Goal: Information Seeking & Learning: Learn about a topic

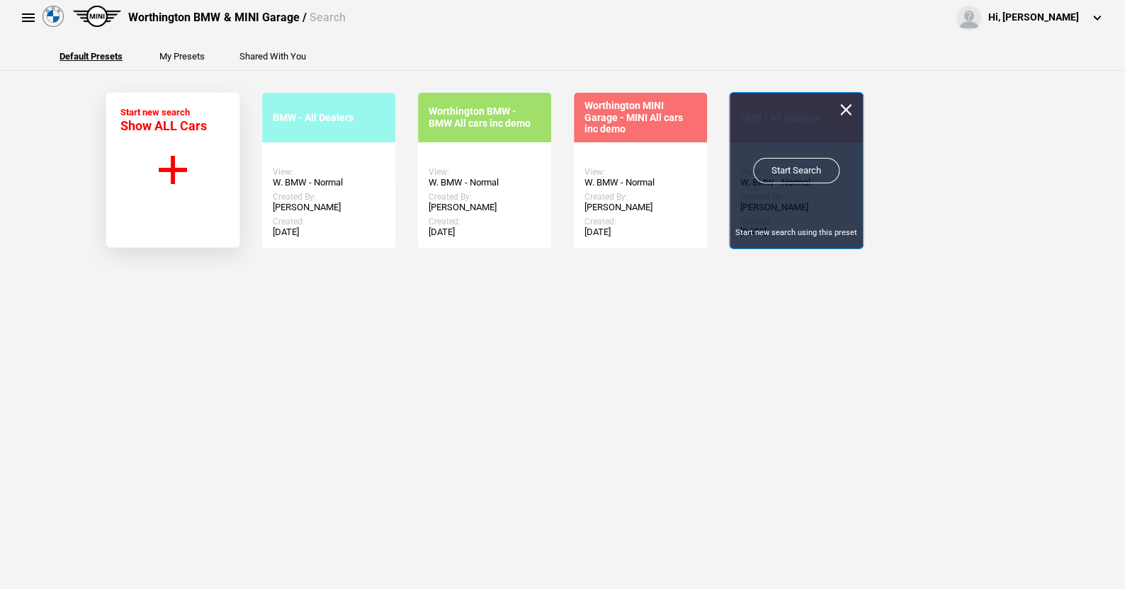
click at [783, 169] on link "Start Search" at bounding box center [796, 170] width 86 height 25
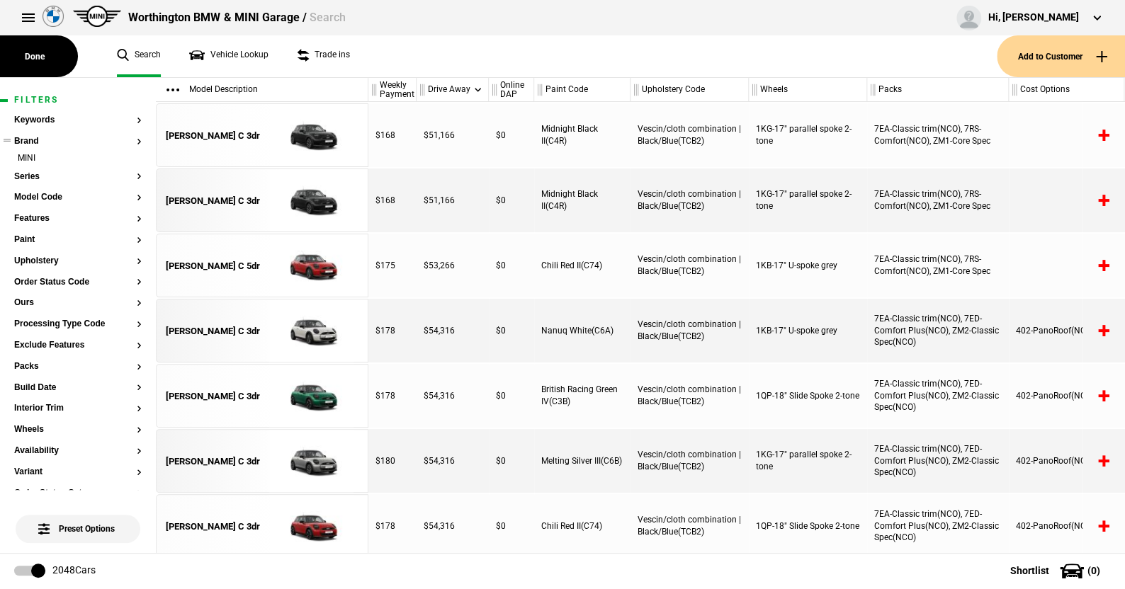
click at [33, 170] on ul "MINI" at bounding box center [77, 162] width 127 height 20
click at [31, 176] on button "Series" at bounding box center [77, 177] width 127 height 10
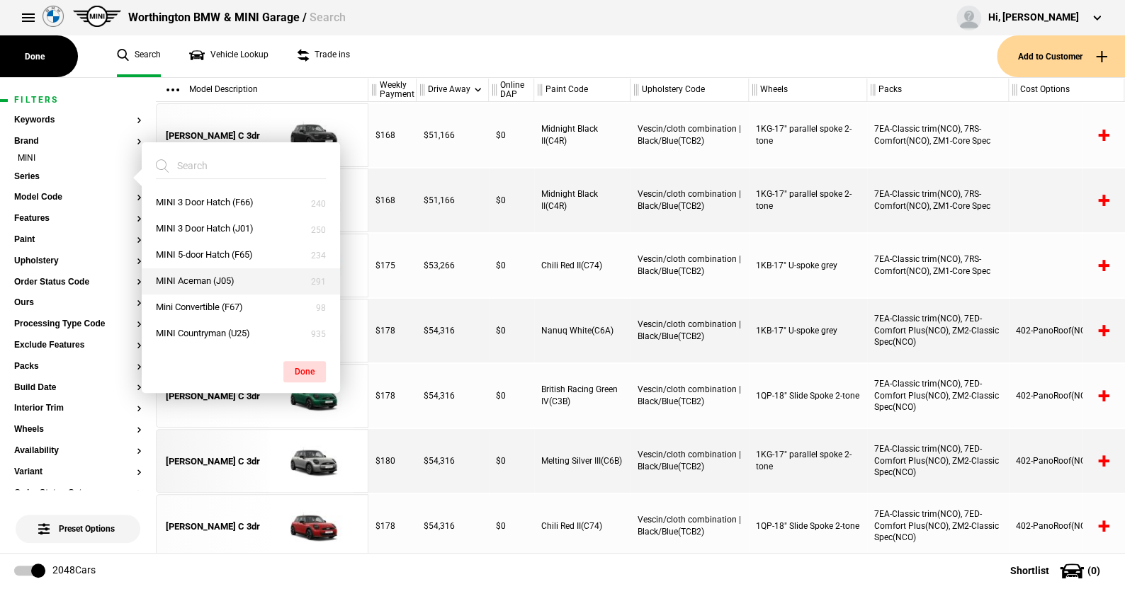
click at [205, 278] on button "MINI Aceman (J05)" at bounding box center [241, 281] width 198 height 26
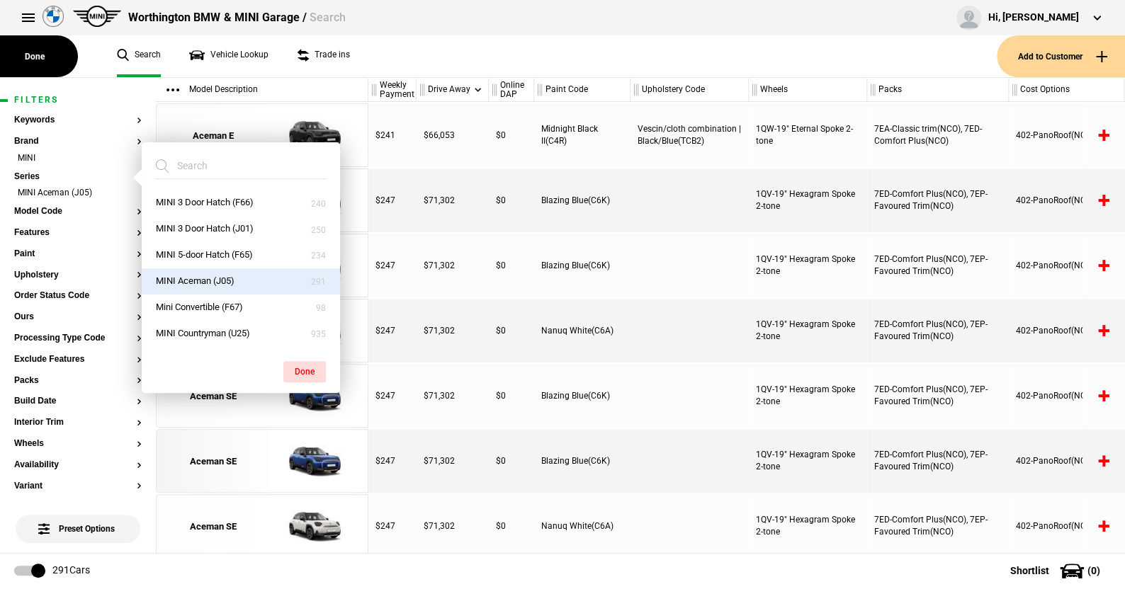
drag, startPoint x: 304, startPoint y: 366, endPoint x: 288, endPoint y: 354, distance: 20.3
click at [297, 361] on button "Done" at bounding box center [304, 371] width 42 height 21
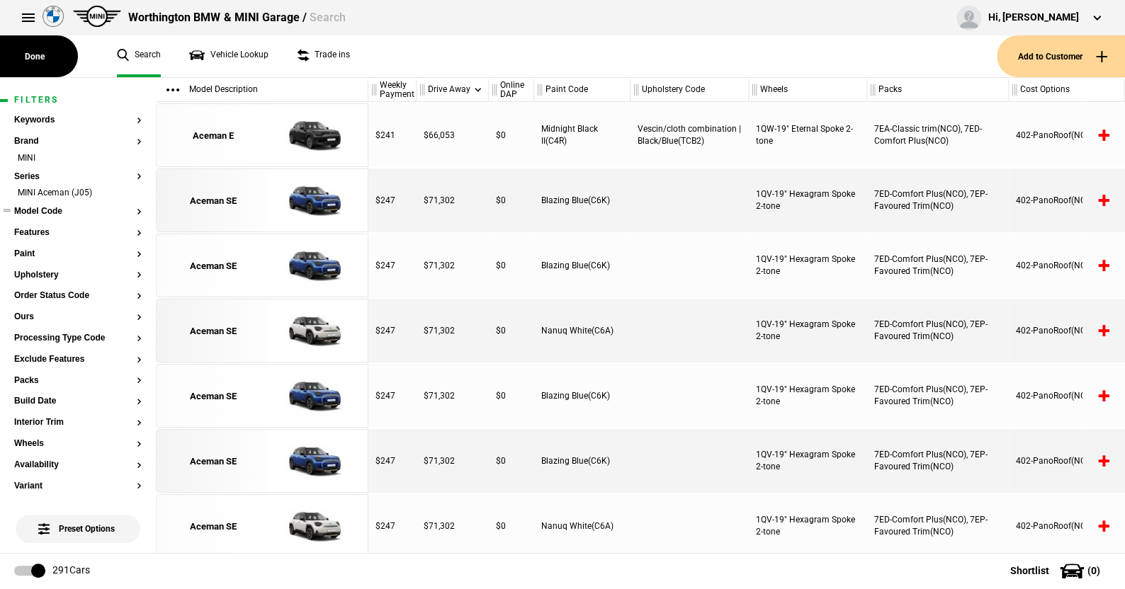
click at [49, 212] on button "Model Code" at bounding box center [77, 212] width 127 height 10
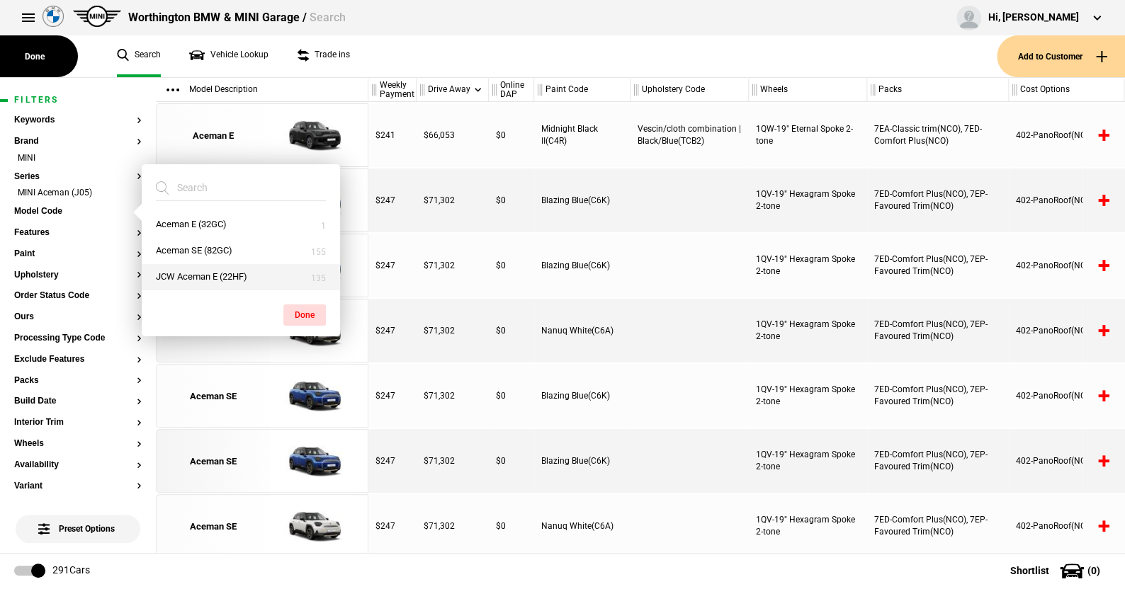
click at [191, 268] on button "JCW Aceman E (22HF)" at bounding box center [241, 277] width 198 height 26
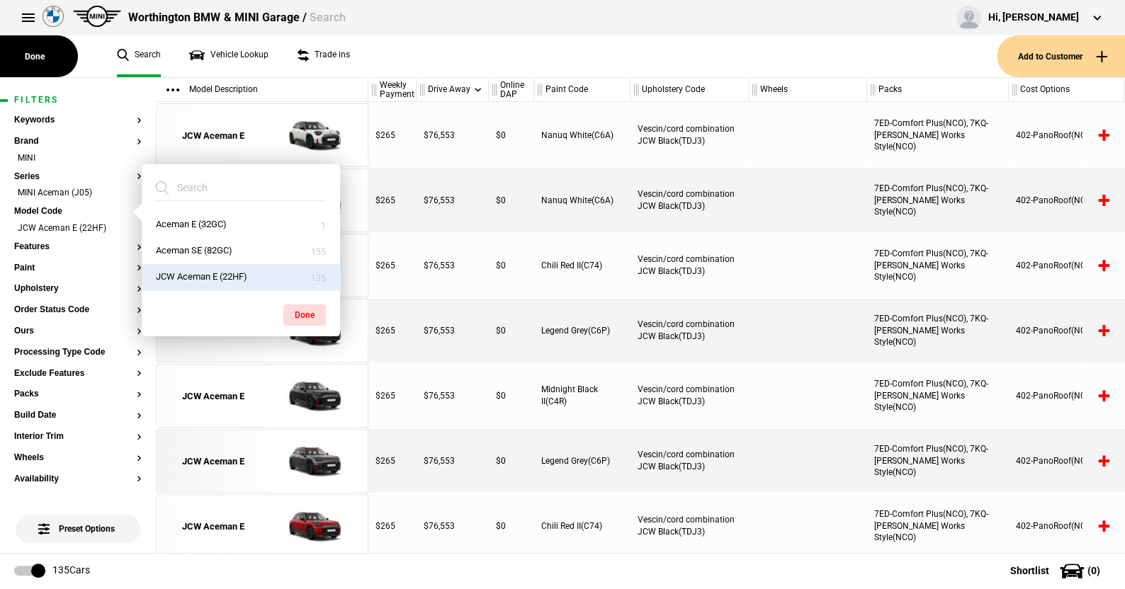
drag, startPoint x: 300, startPoint y: 309, endPoint x: 284, endPoint y: 246, distance: 65.1
click at [298, 307] on button "Done" at bounding box center [304, 315] width 42 height 21
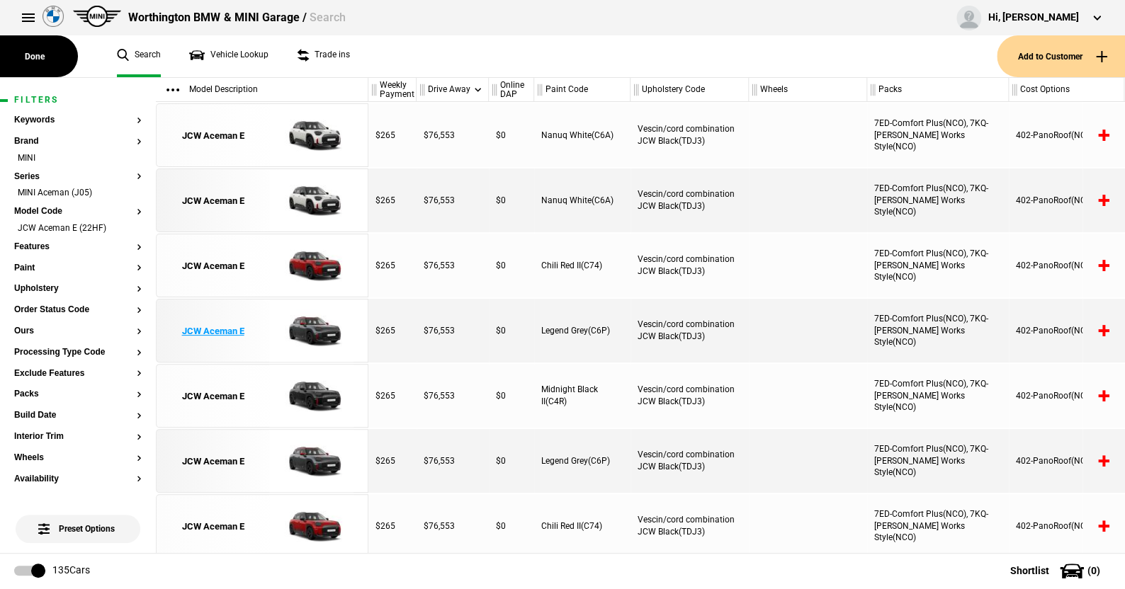
click at [317, 329] on img at bounding box center [311, 332] width 98 height 64
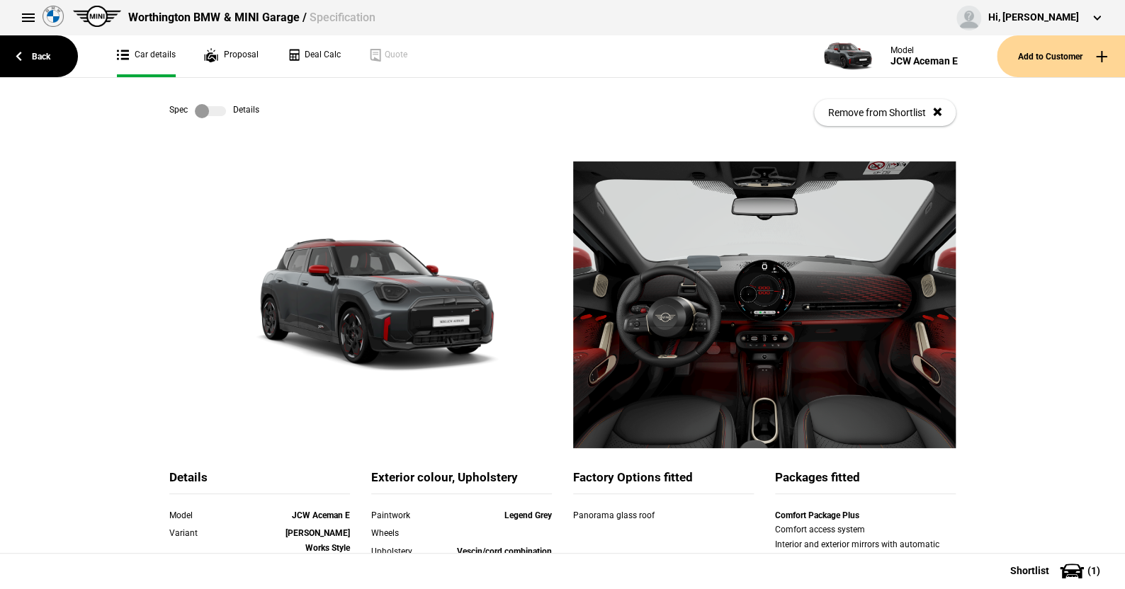
click at [217, 110] on label at bounding box center [210, 111] width 31 height 14
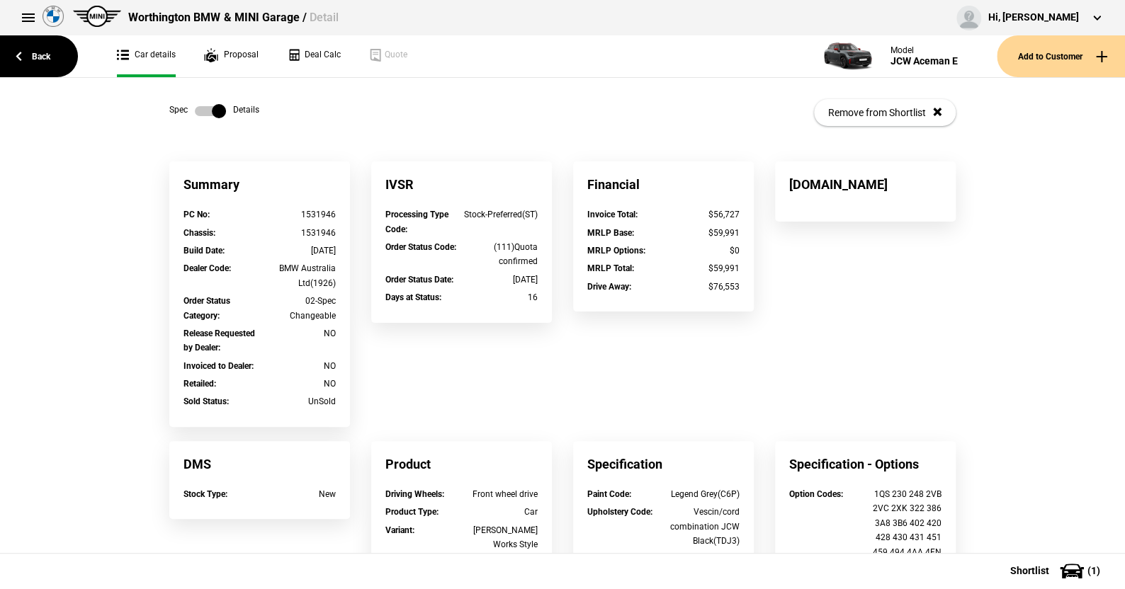
click at [188, 111] on link at bounding box center [210, 111] width 45 height 14
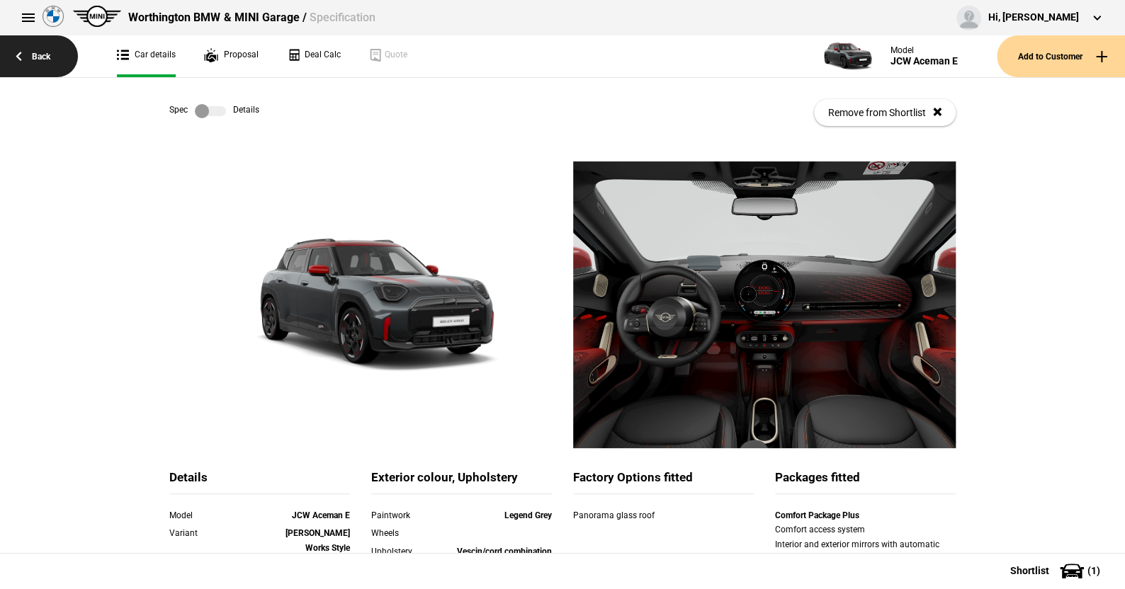
click at [41, 45] on link "Back" at bounding box center [39, 56] width 78 height 42
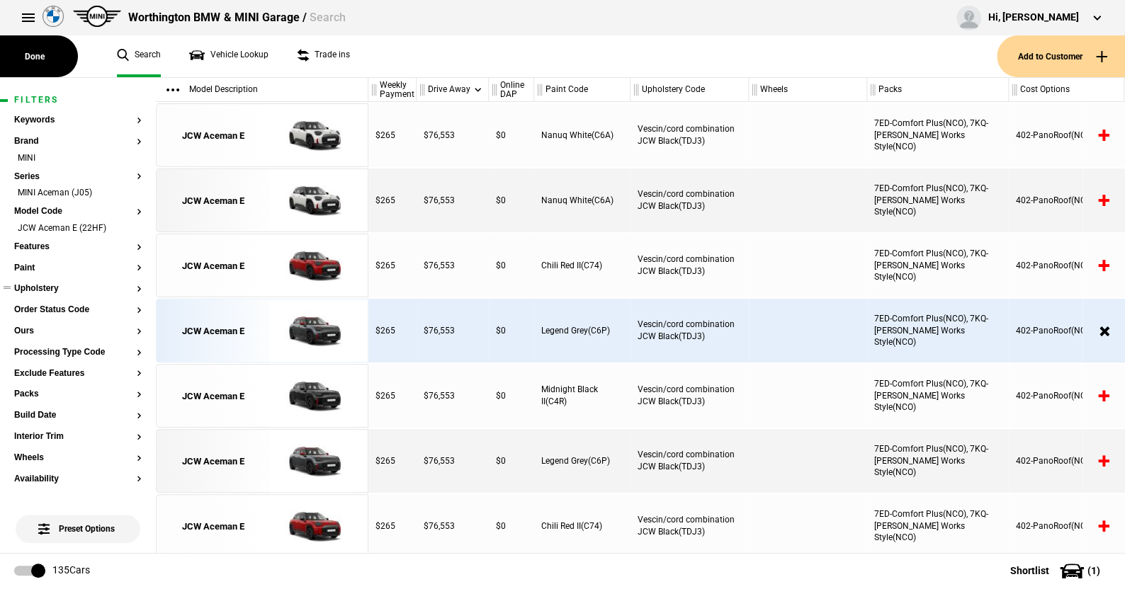
click at [67, 304] on ul at bounding box center [77, 303] width 127 height 6
click at [67, 309] on button "Order Status Code" at bounding box center [77, 310] width 127 height 10
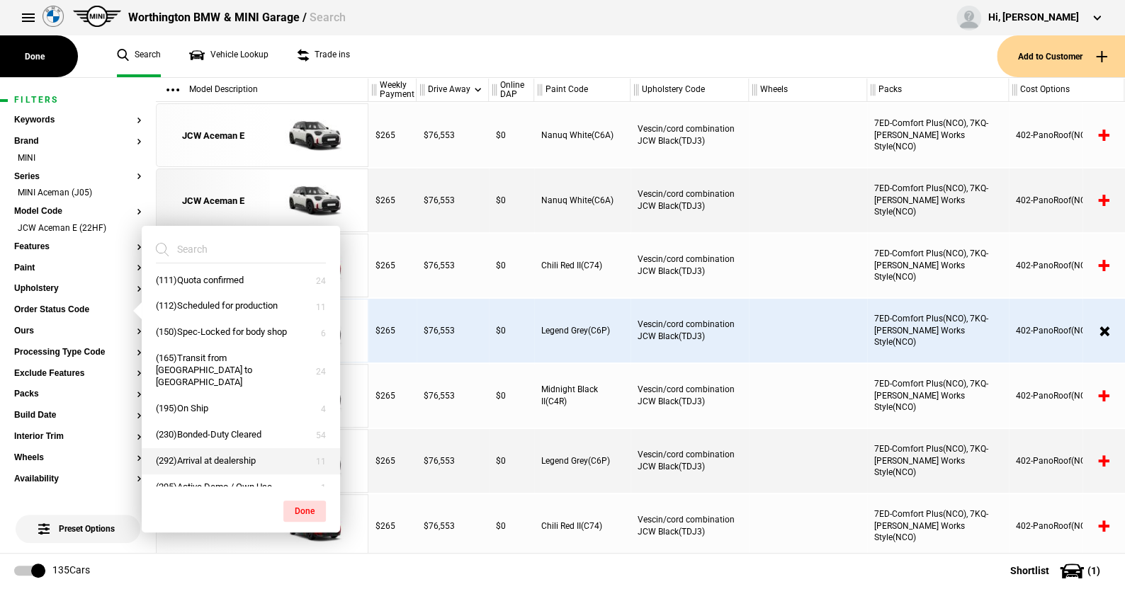
scroll to position [8, 0]
drag, startPoint x: 212, startPoint y: 467, endPoint x: 211, endPoint y: 452, distance: 14.9
click at [212, 472] on button "(295)Active Demo / Own Use" at bounding box center [241, 485] width 198 height 26
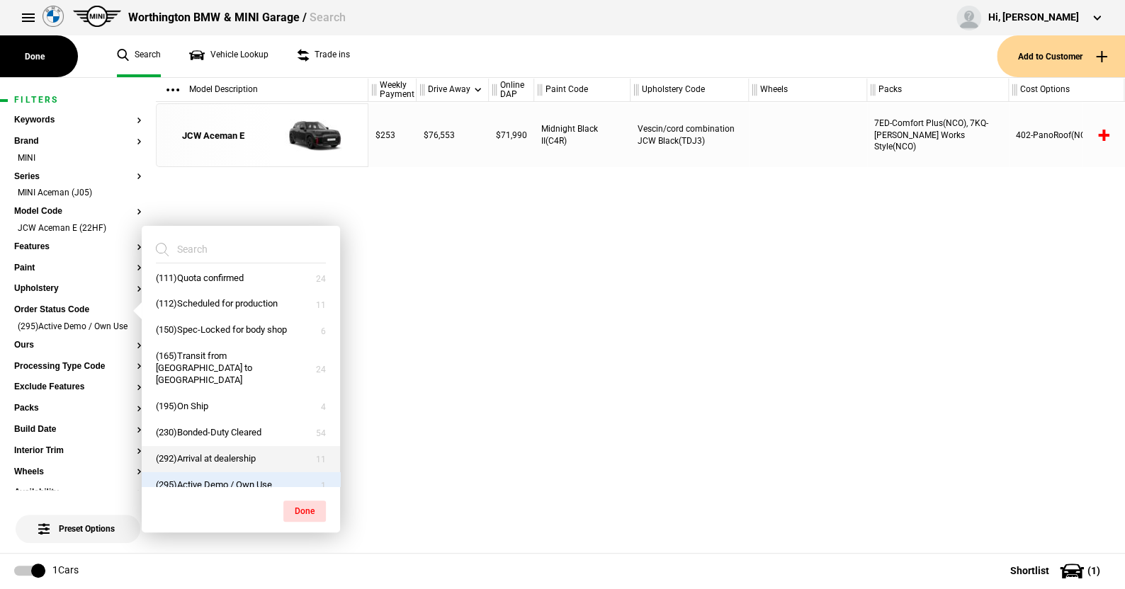
click at [210, 446] on button "(292)Arrival at dealership" at bounding box center [241, 459] width 198 height 26
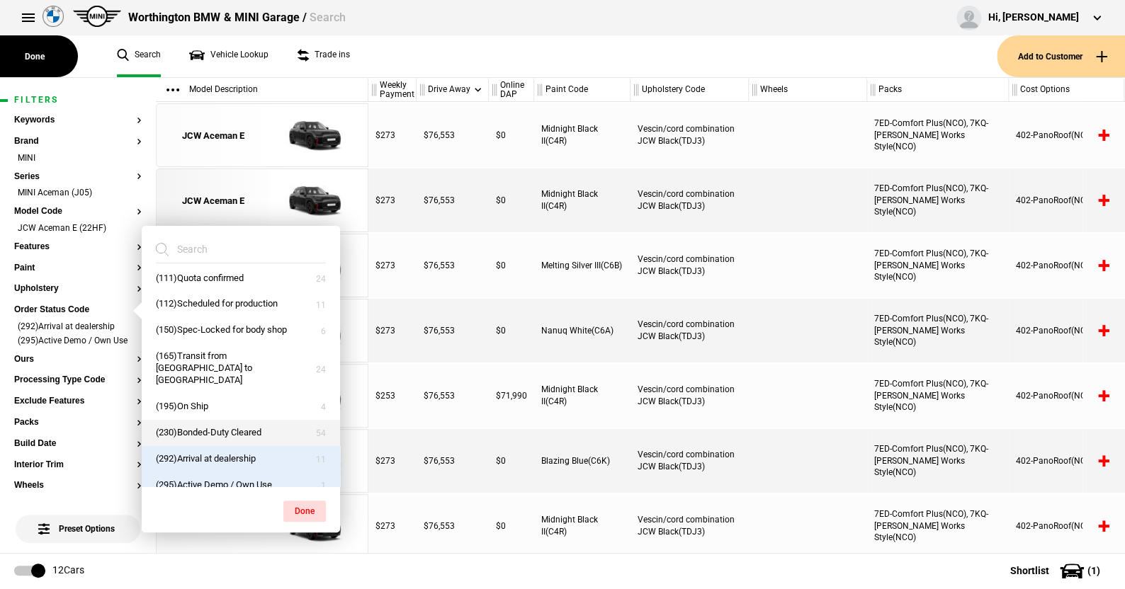
click at [206, 421] on button "(230)Bonded-Duty Cleared" at bounding box center [241, 433] width 198 height 26
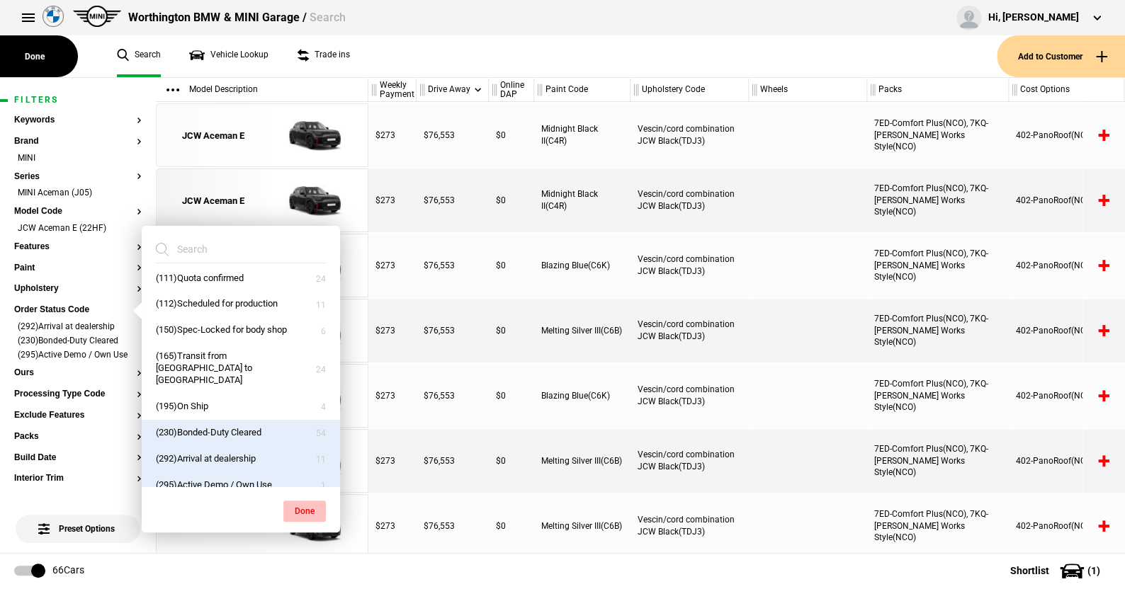
click at [300, 502] on button "Done" at bounding box center [304, 511] width 42 height 21
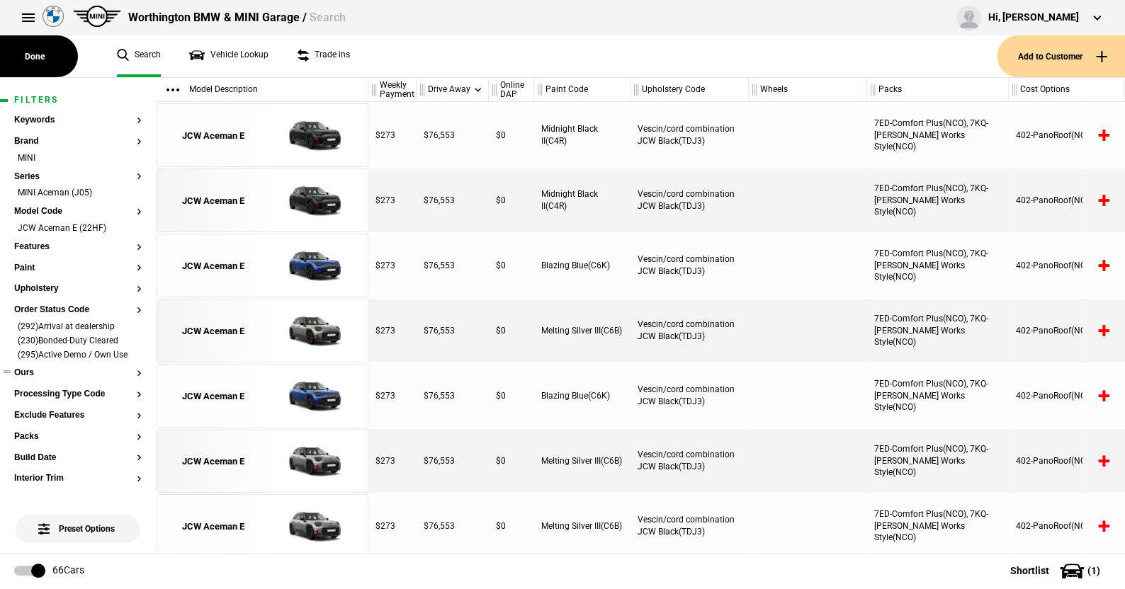
click at [33, 378] on button "Ours" at bounding box center [77, 373] width 127 height 10
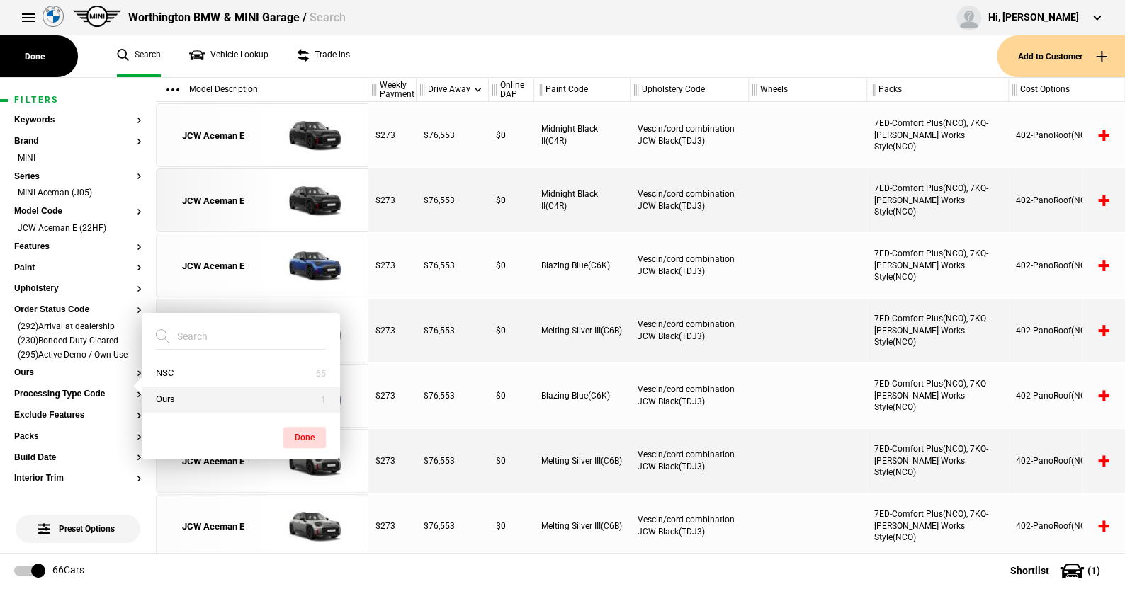
click at [200, 398] on button "Ours" at bounding box center [241, 400] width 198 height 26
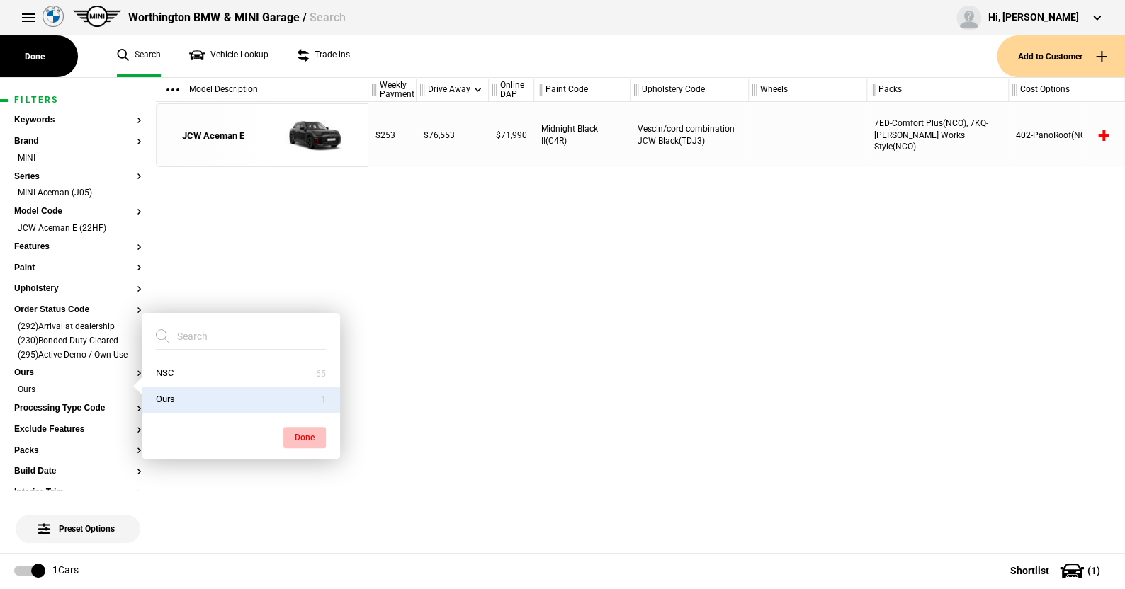
click at [303, 431] on button "Done" at bounding box center [304, 437] width 42 height 21
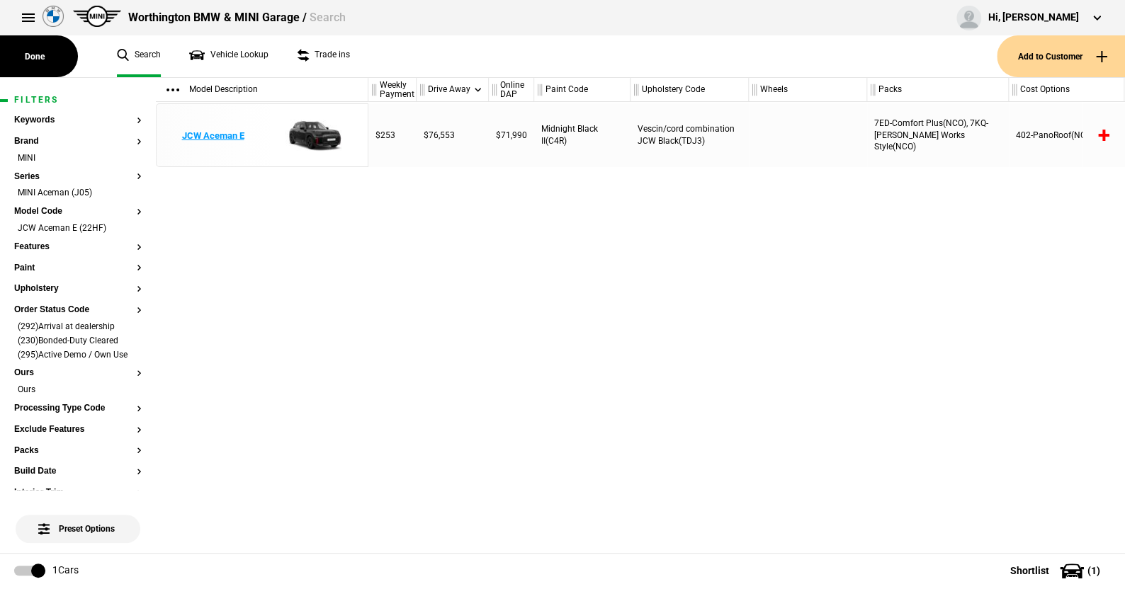
click at [320, 134] on img at bounding box center [311, 136] width 98 height 64
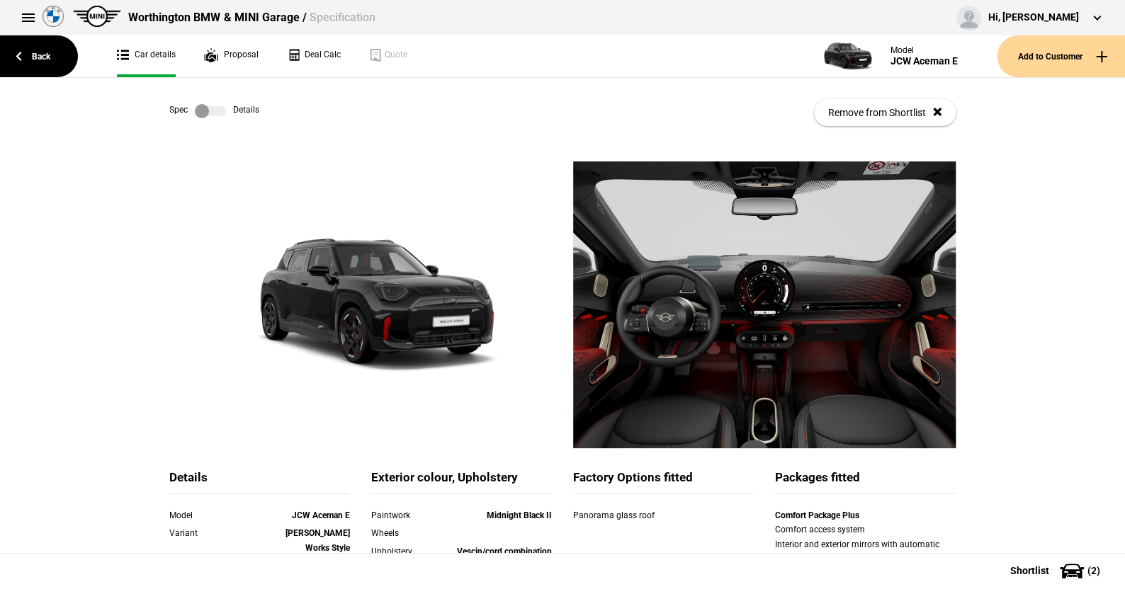
click at [216, 110] on label at bounding box center [210, 111] width 31 height 14
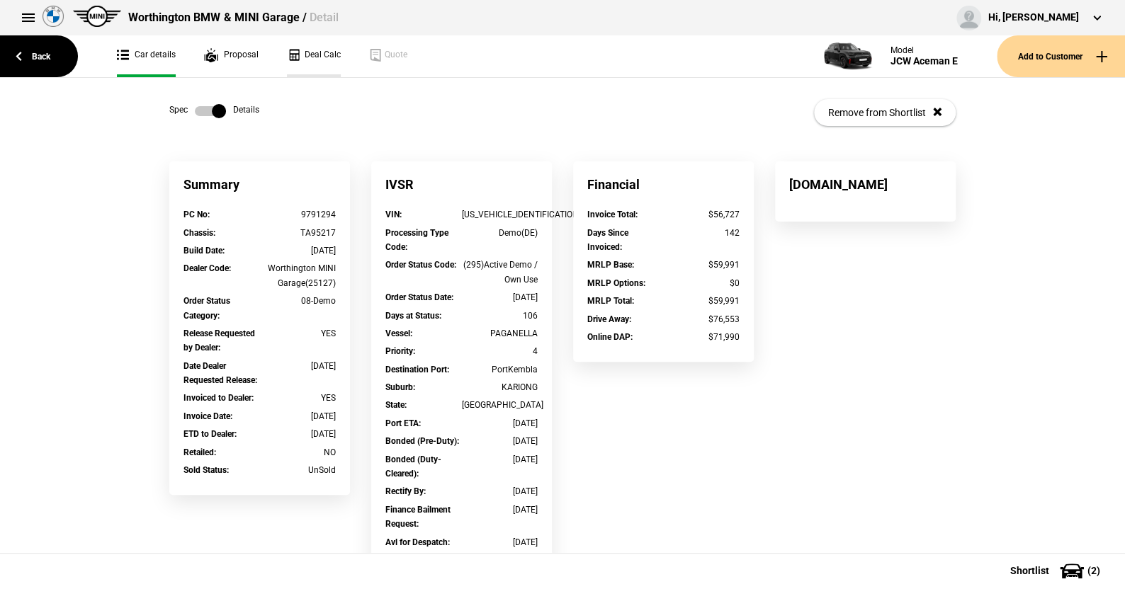
click at [314, 55] on link "Deal Calc" at bounding box center [314, 56] width 54 height 42
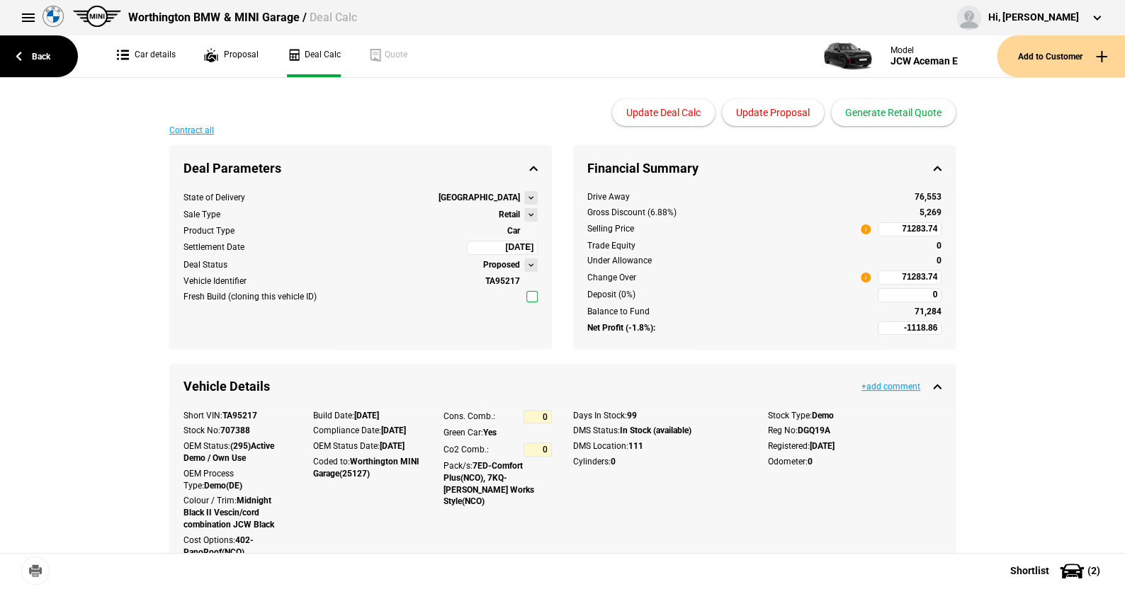
type input "71990"
click at [525, 212] on button at bounding box center [530, 214] width 13 height 13
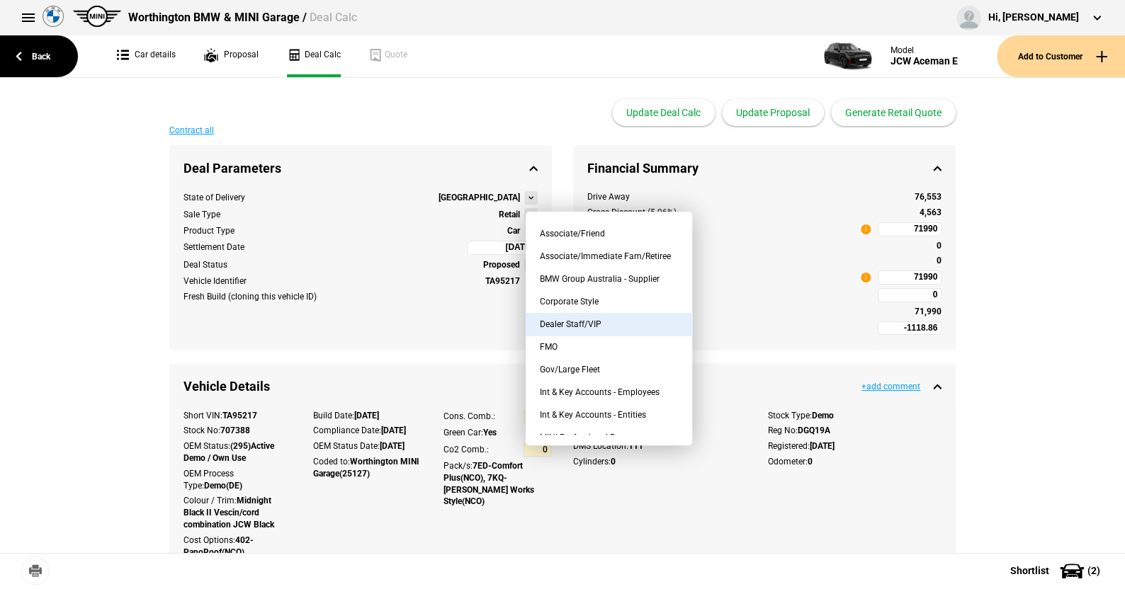
click at [597, 323] on button "Dealer Staff/VIP" at bounding box center [608, 324] width 166 height 23
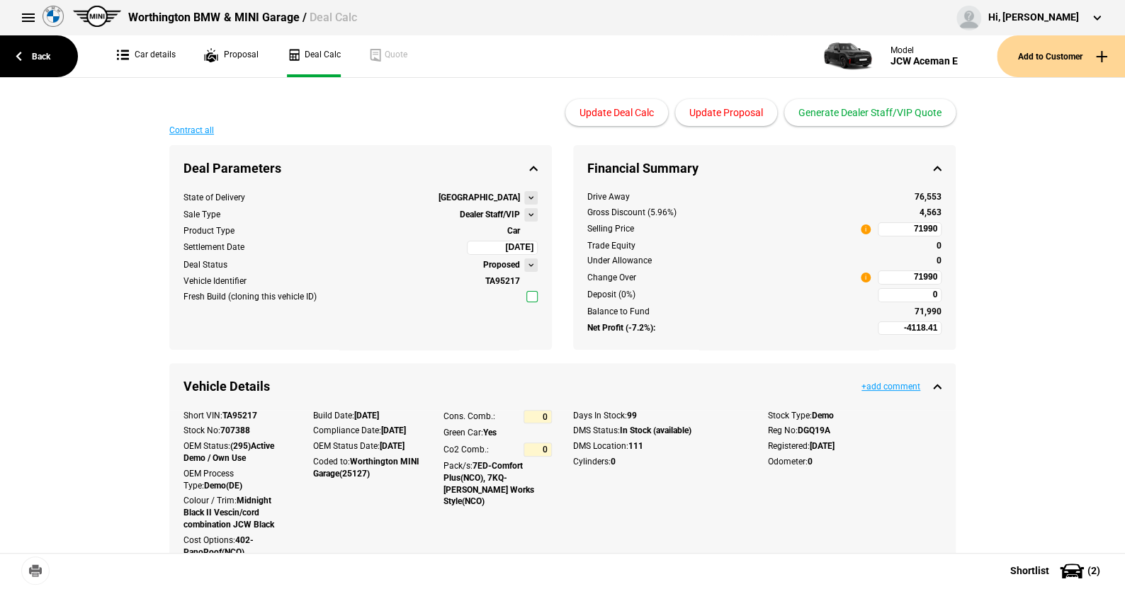
type input "-8263.41"
type input "61656.29"
click at [42, 55] on link "Back" at bounding box center [39, 56] width 78 height 42
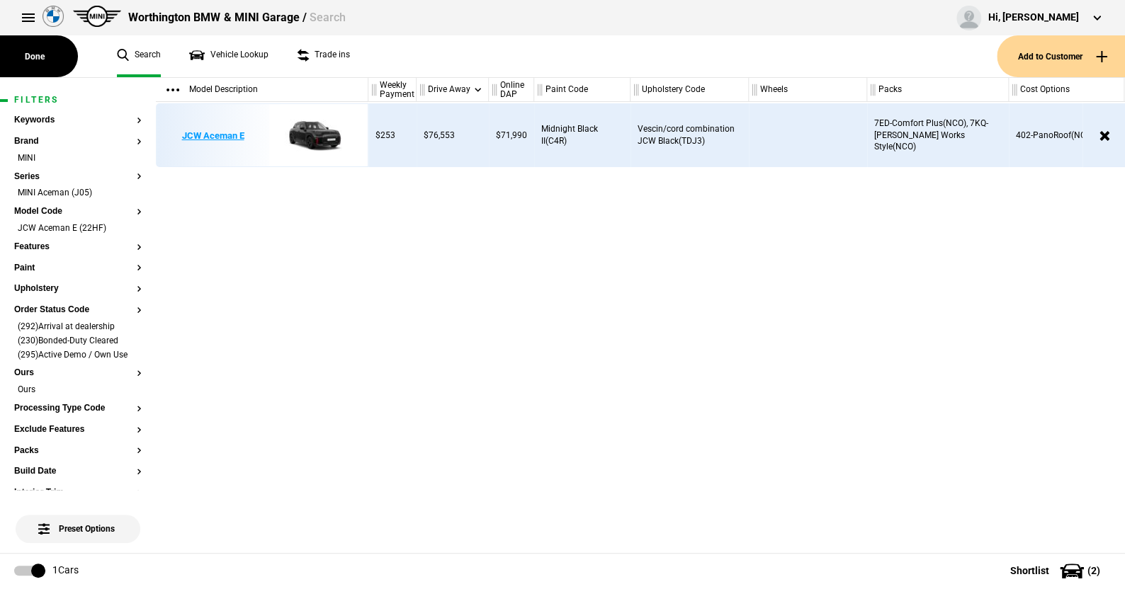
click at [314, 127] on img at bounding box center [311, 136] width 98 height 64
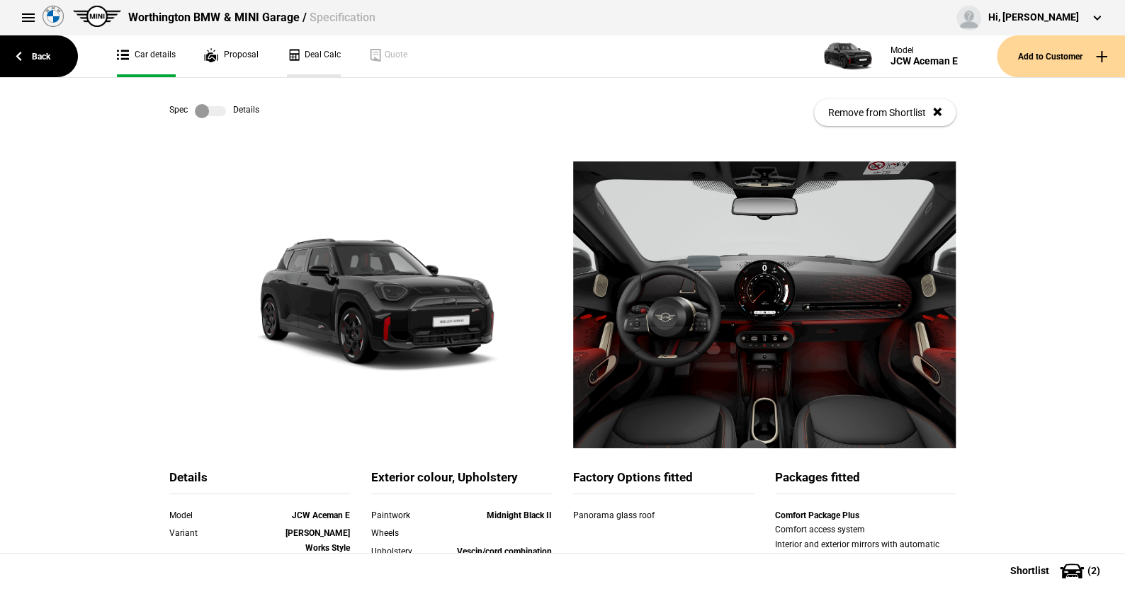
click at [324, 57] on link "Deal Calc" at bounding box center [314, 56] width 54 height 42
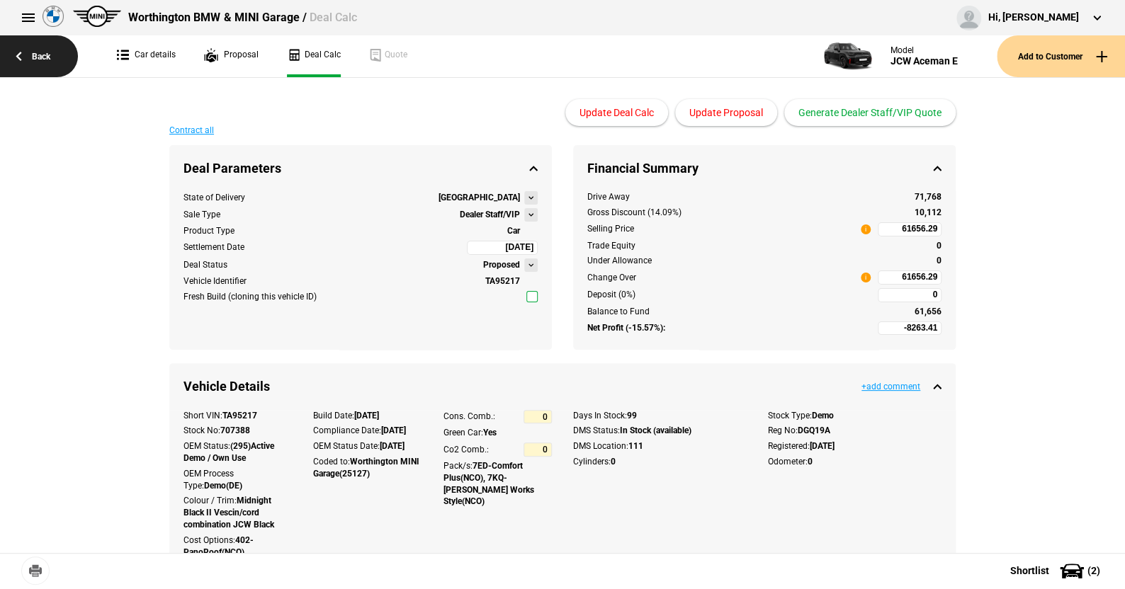
click at [40, 52] on link "Back" at bounding box center [39, 56] width 78 height 42
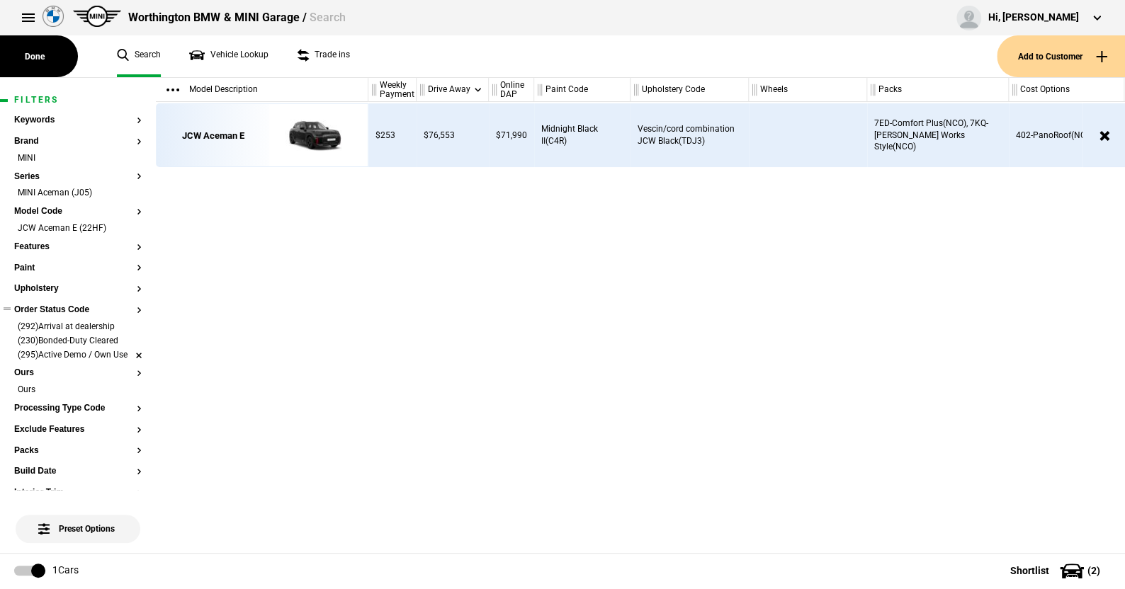
click at [127, 355] on li "(295)Active Demo / Own Use" at bounding box center [77, 356] width 127 height 14
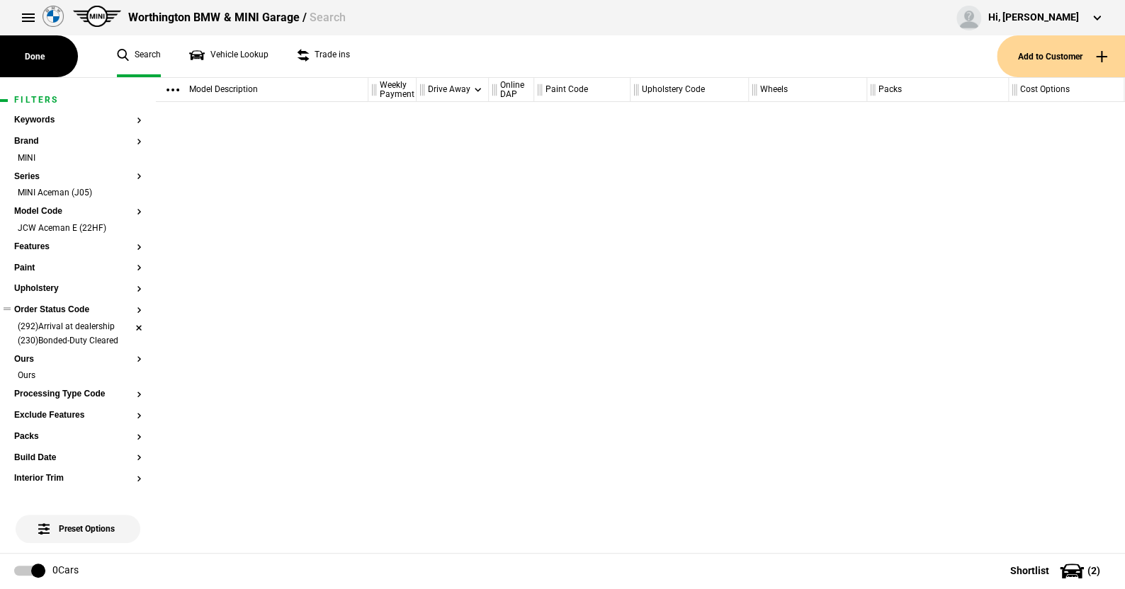
click at [125, 325] on li "(292)Arrival at dealership" at bounding box center [77, 328] width 127 height 14
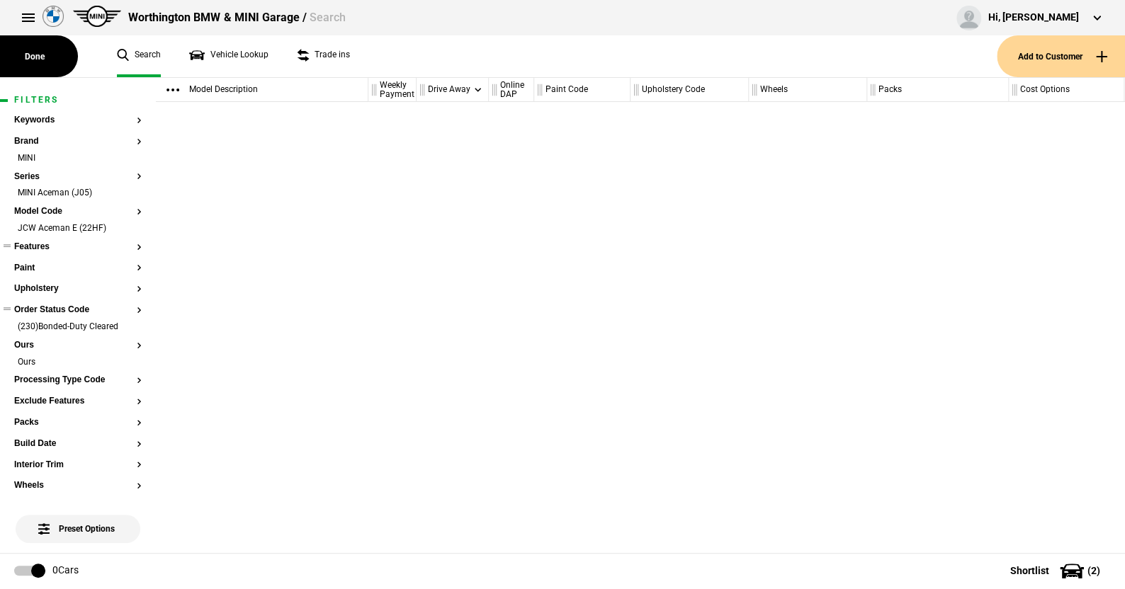
click at [42, 246] on button "Features" at bounding box center [77, 247] width 127 height 10
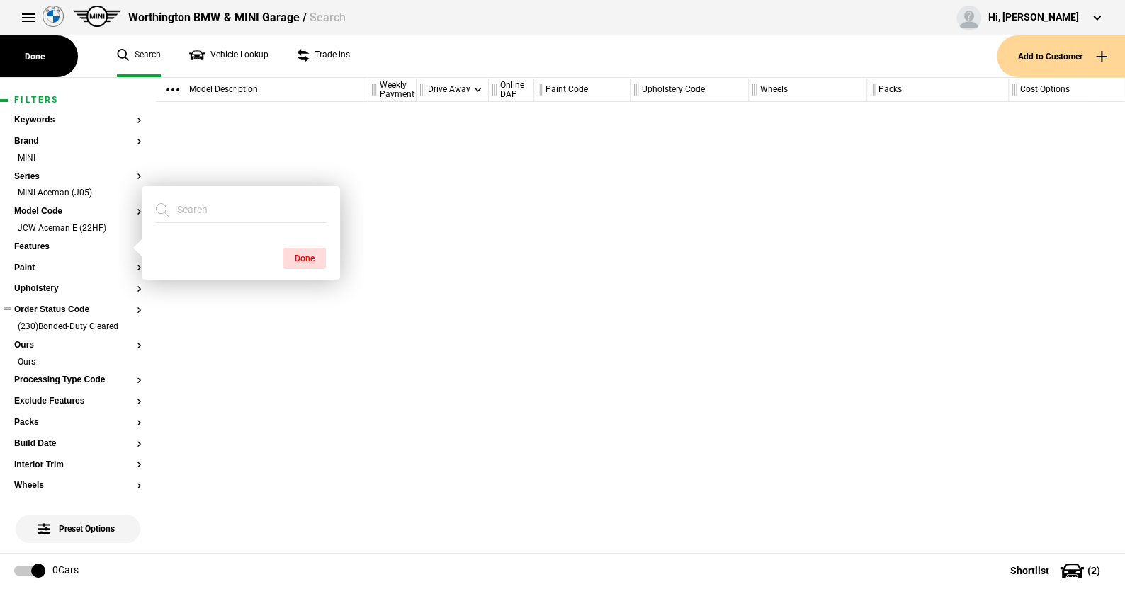
click at [364, 142] on div at bounding box center [262, 327] width 212 height 451
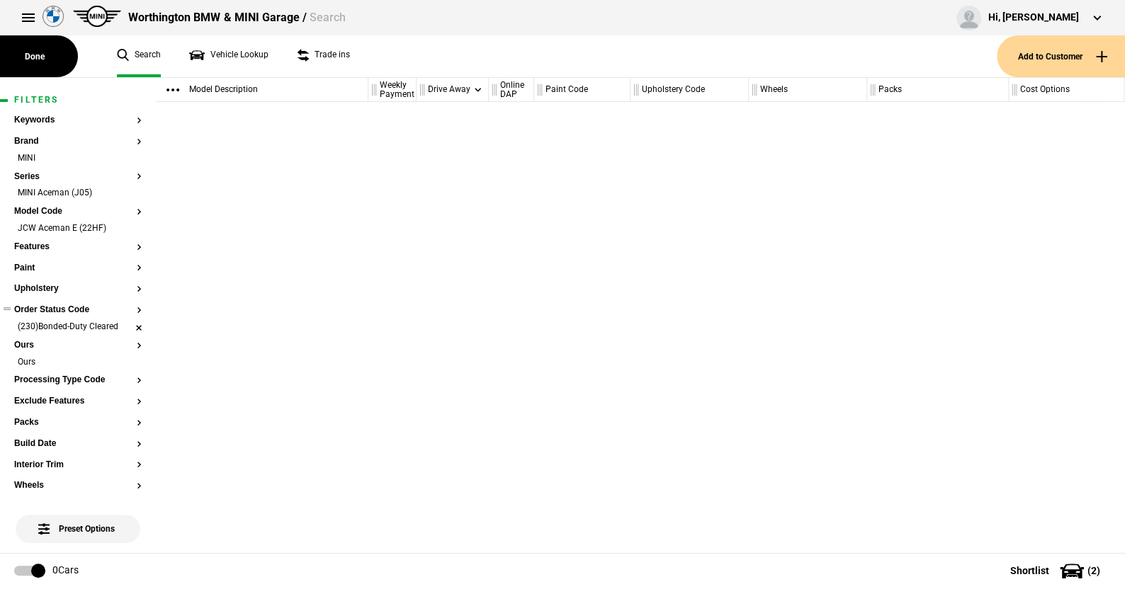
click at [127, 327] on li "(230)Bonded-Duty Cleared" at bounding box center [77, 328] width 127 height 14
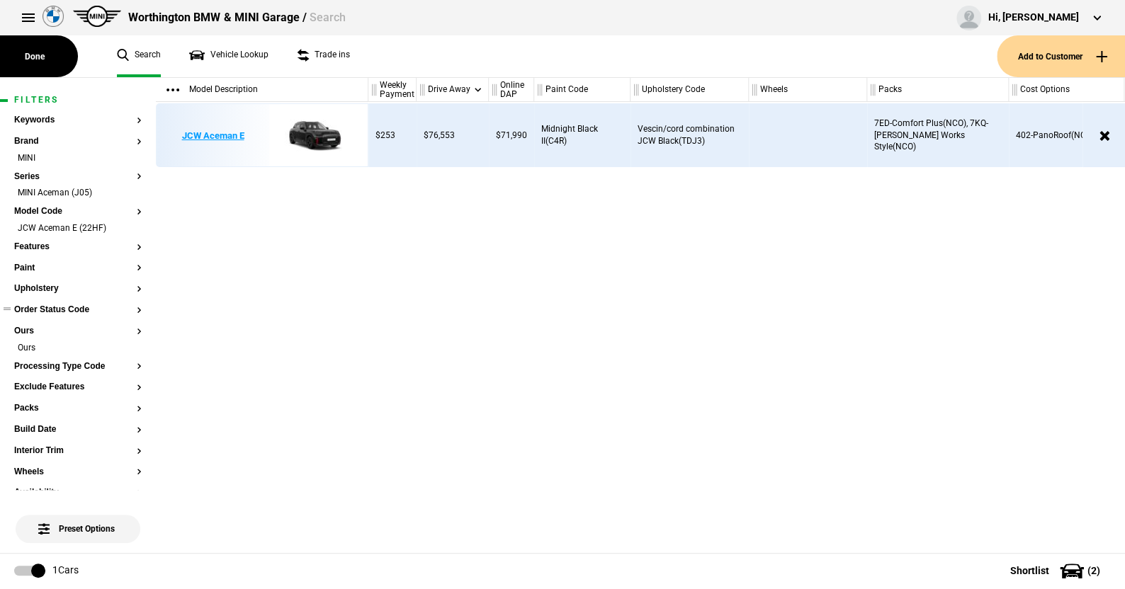
click at [317, 128] on img at bounding box center [311, 136] width 98 height 64
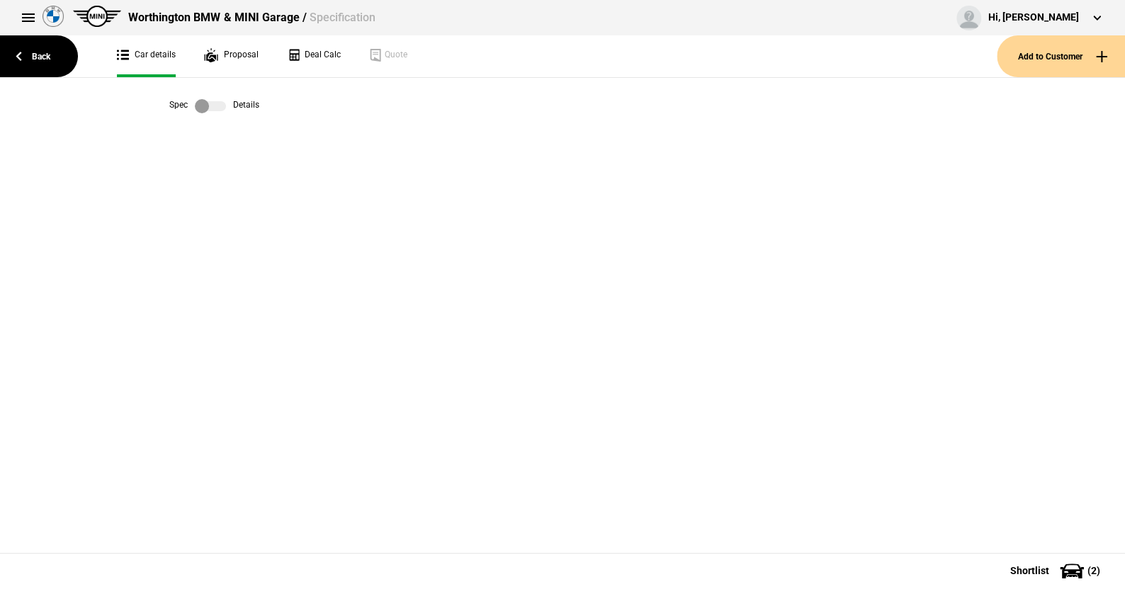
click at [222, 108] on label at bounding box center [210, 106] width 31 height 14
click at [44, 54] on link "Back" at bounding box center [39, 56] width 78 height 42
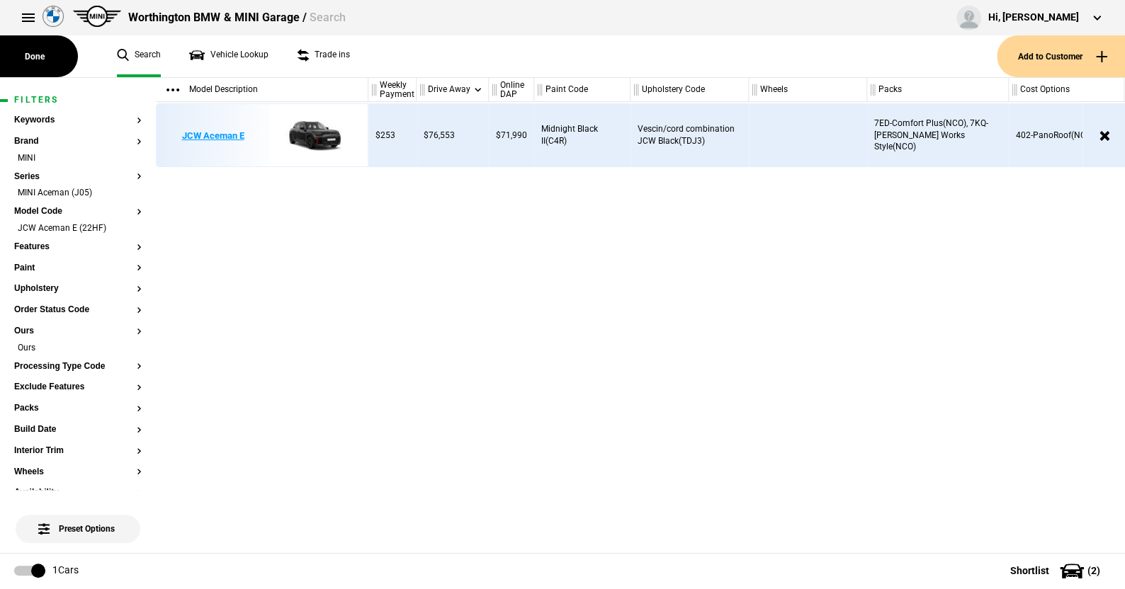
click at [314, 129] on img at bounding box center [311, 136] width 98 height 64
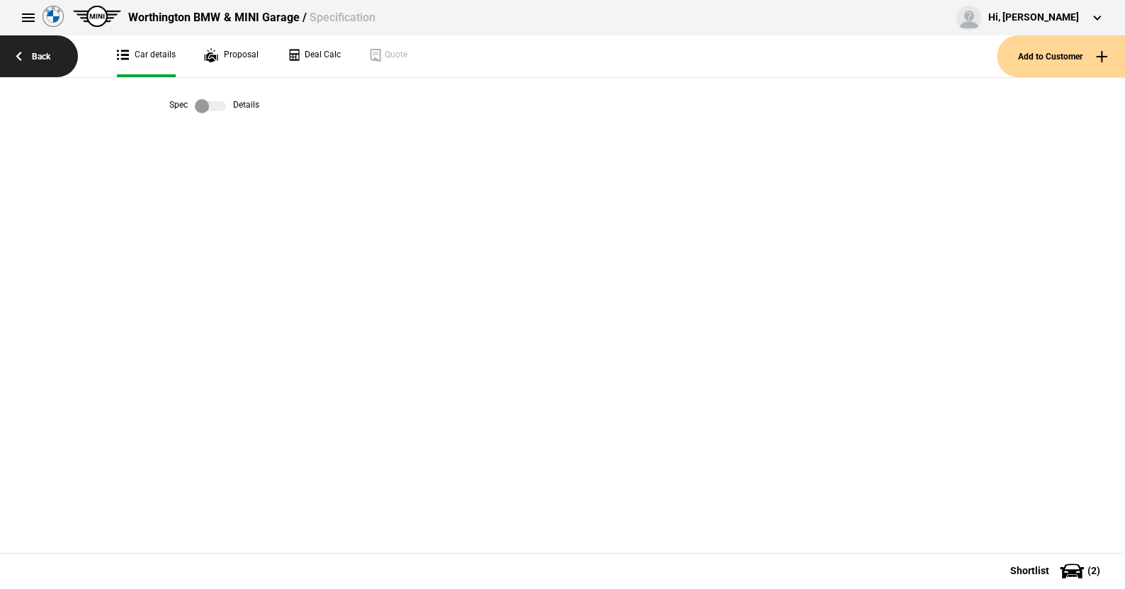
click at [42, 53] on link "Back" at bounding box center [39, 56] width 78 height 42
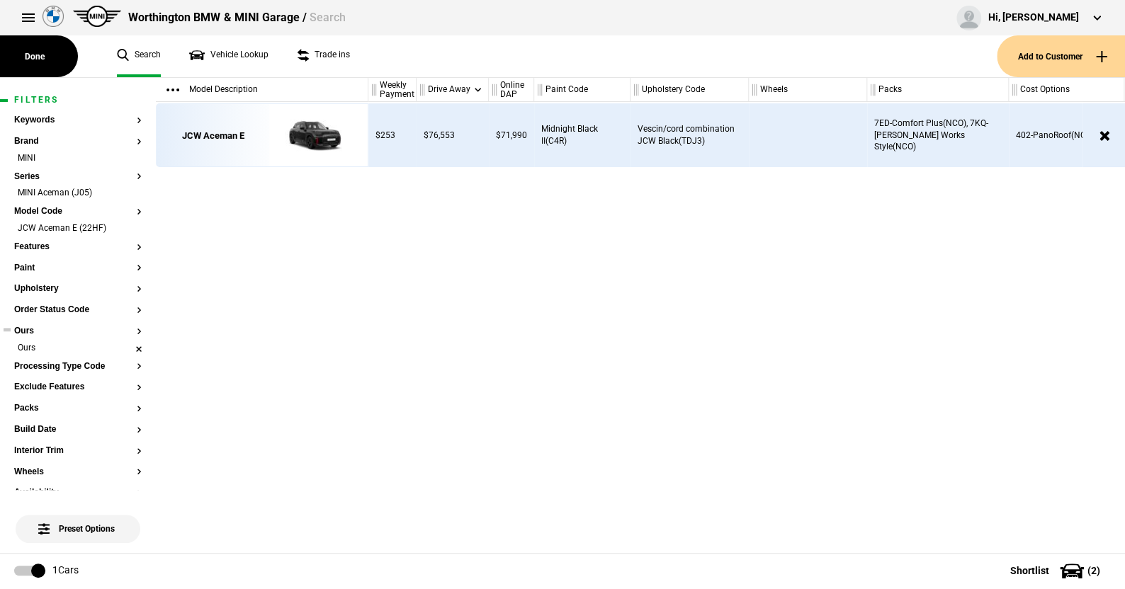
click at [127, 346] on li "Ours" at bounding box center [77, 349] width 127 height 14
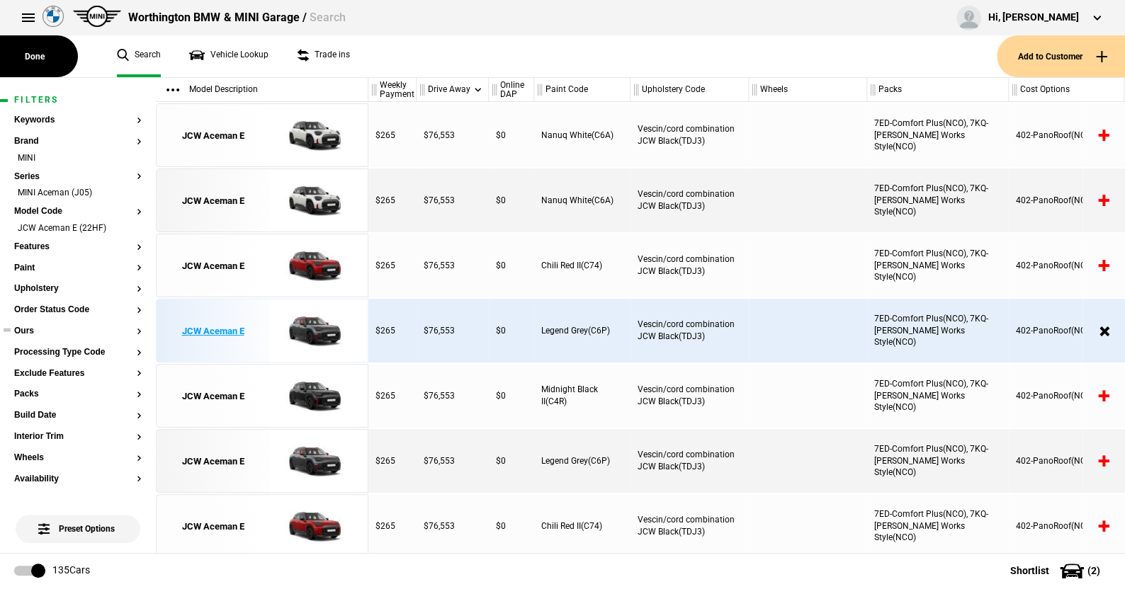
click at [313, 330] on img at bounding box center [311, 332] width 98 height 64
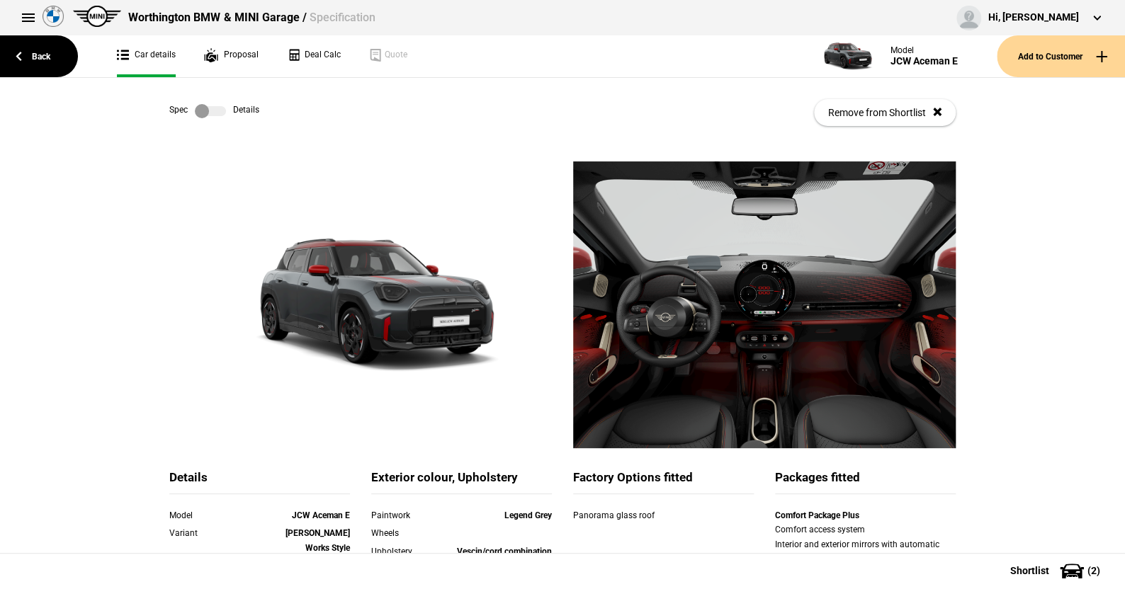
click at [213, 108] on label at bounding box center [210, 111] width 31 height 14
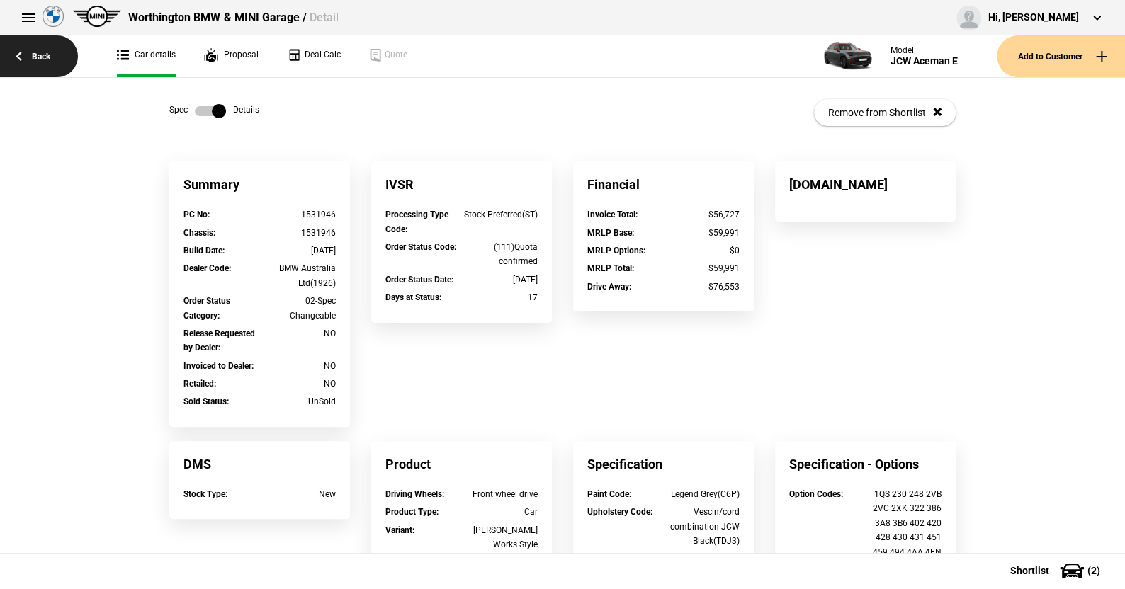
click at [33, 50] on link "Back" at bounding box center [39, 56] width 78 height 42
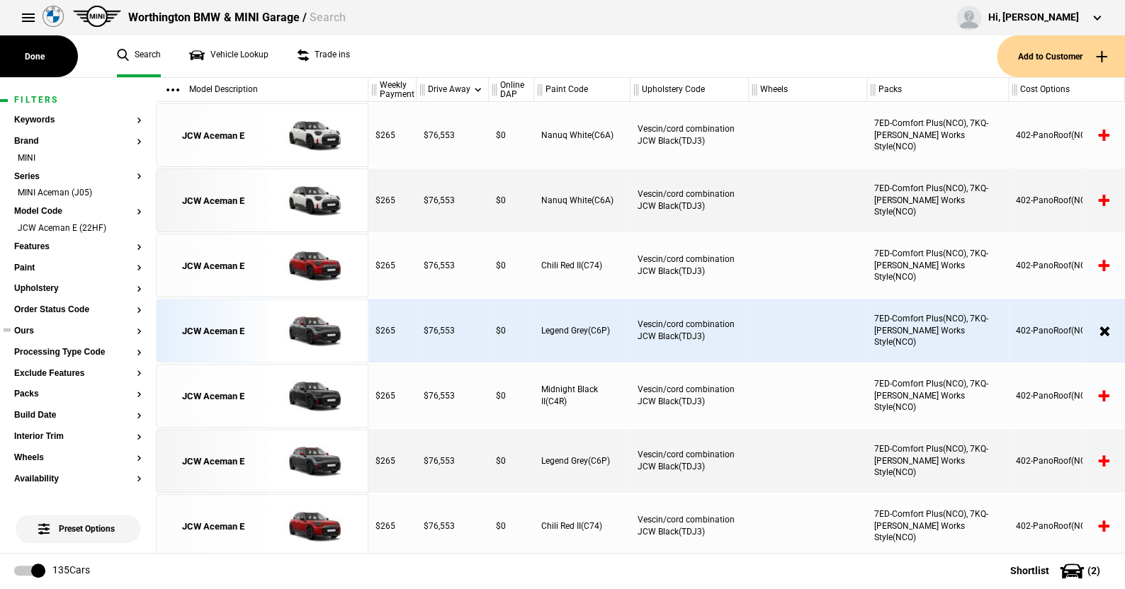
click at [28, 329] on button "Ours" at bounding box center [77, 331] width 127 height 10
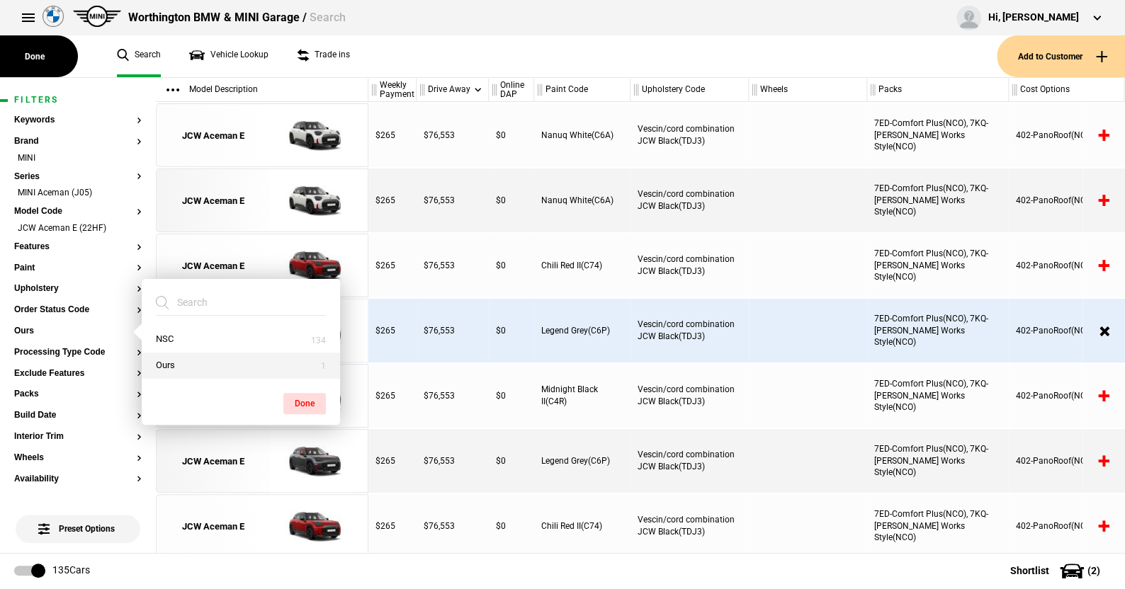
drag, startPoint x: 183, startPoint y: 365, endPoint x: 219, endPoint y: 365, distance: 35.4
click at [185, 364] on button "Ours" at bounding box center [241, 366] width 198 height 26
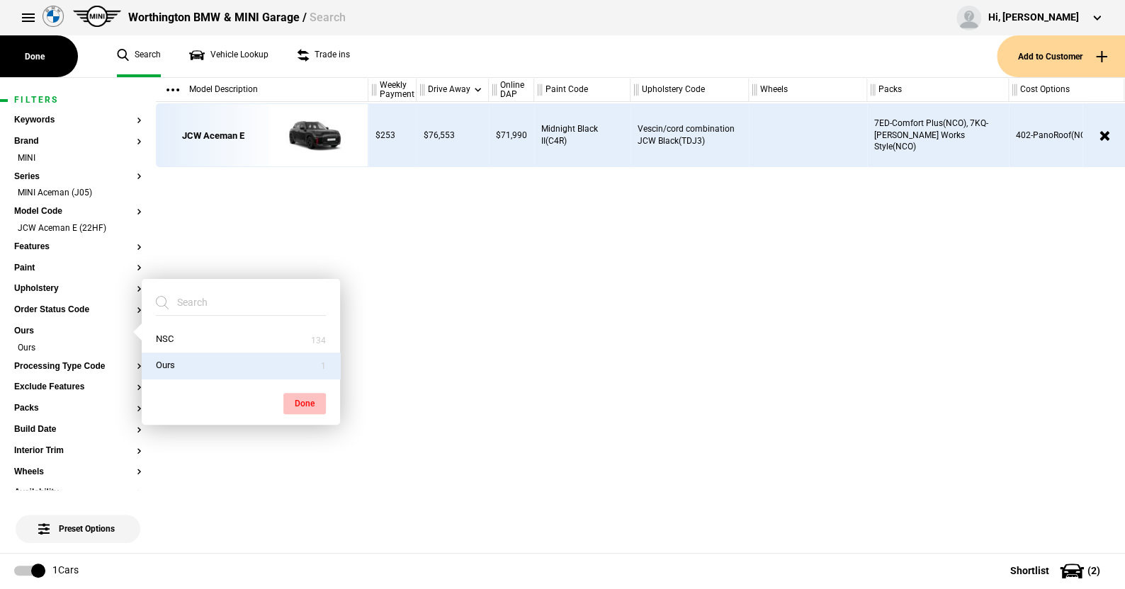
click at [311, 400] on button "Done" at bounding box center [304, 403] width 42 height 21
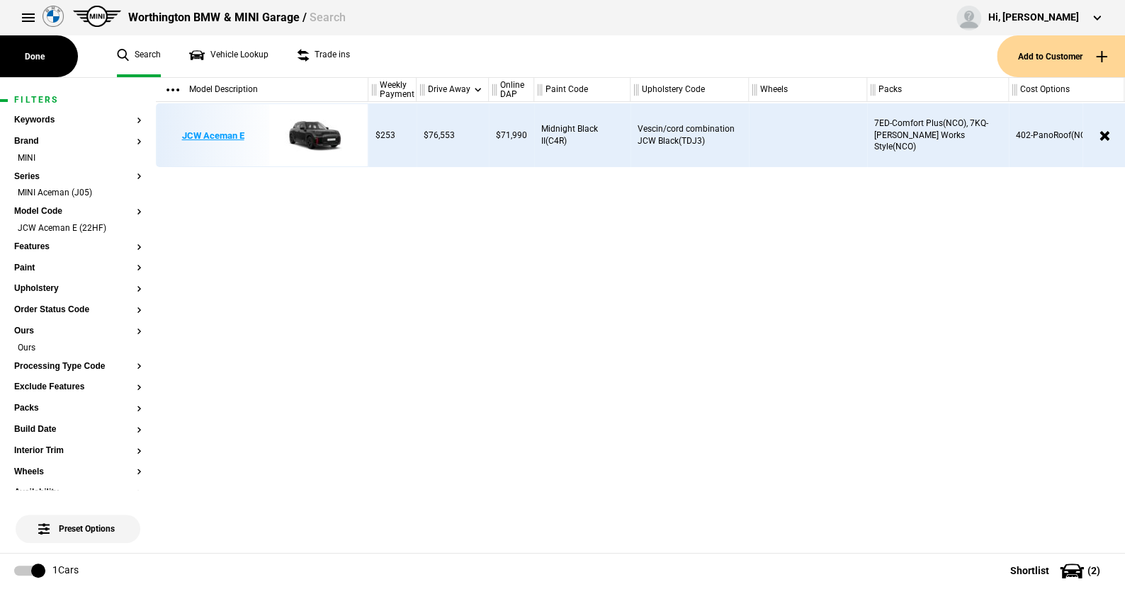
click at [313, 129] on img at bounding box center [311, 136] width 98 height 64
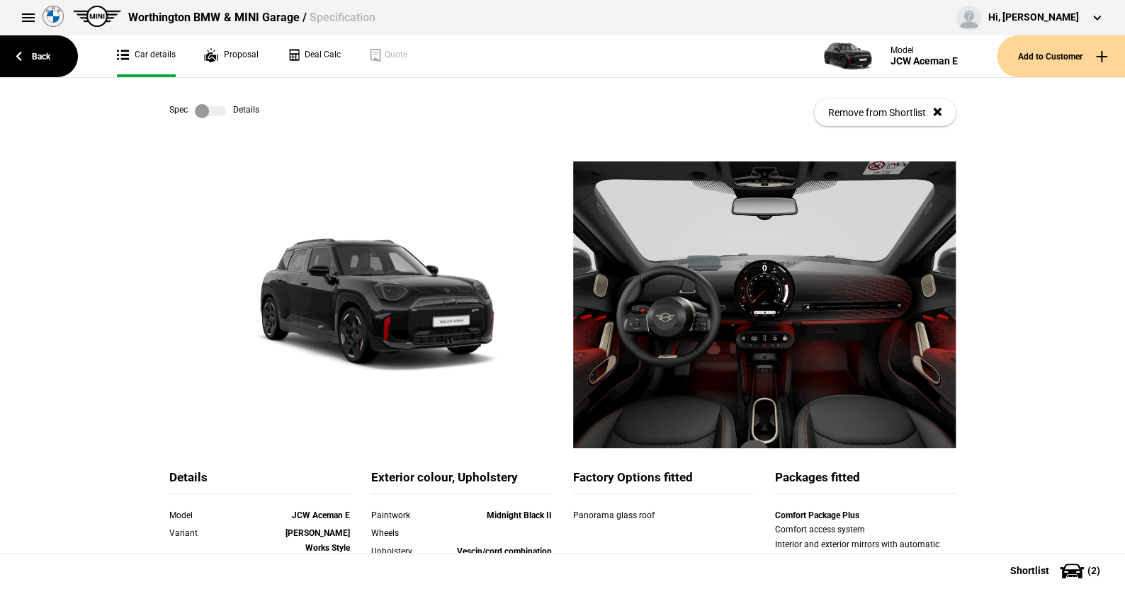
click at [214, 108] on label at bounding box center [210, 111] width 31 height 14
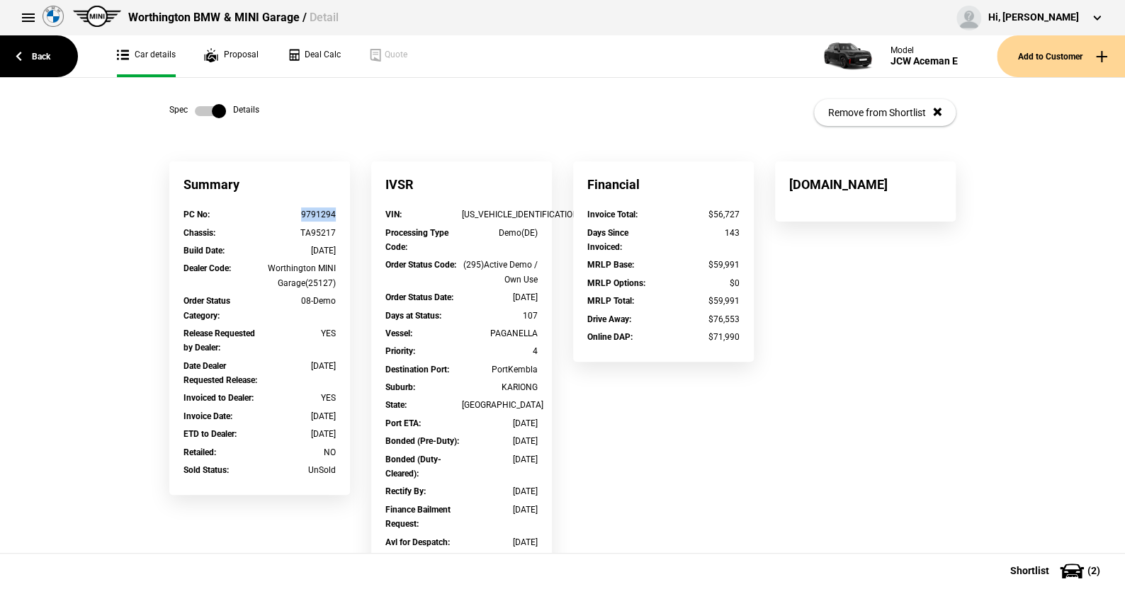
drag, startPoint x: 335, startPoint y: 217, endPoint x: 308, endPoint y: 211, distance: 27.7
click at [290, 215] on div "PC No : 9791294" at bounding box center [260, 217] width 174 height 18
copy div "9791294"
click at [43, 49] on link "Back" at bounding box center [39, 56] width 78 height 42
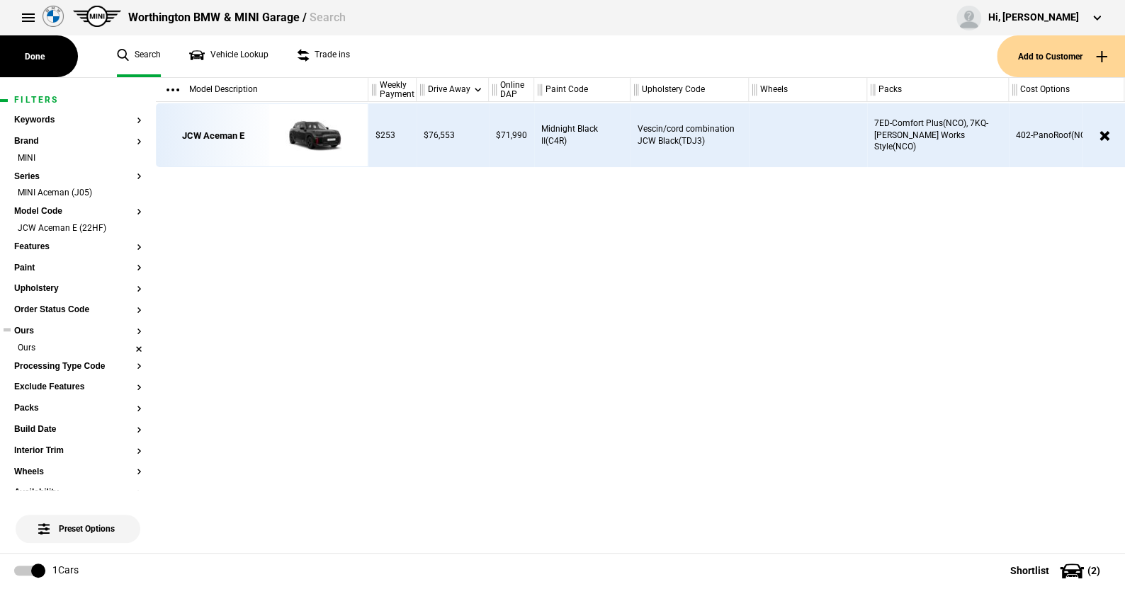
click at [125, 345] on li "Ours" at bounding box center [77, 349] width 127 height 14
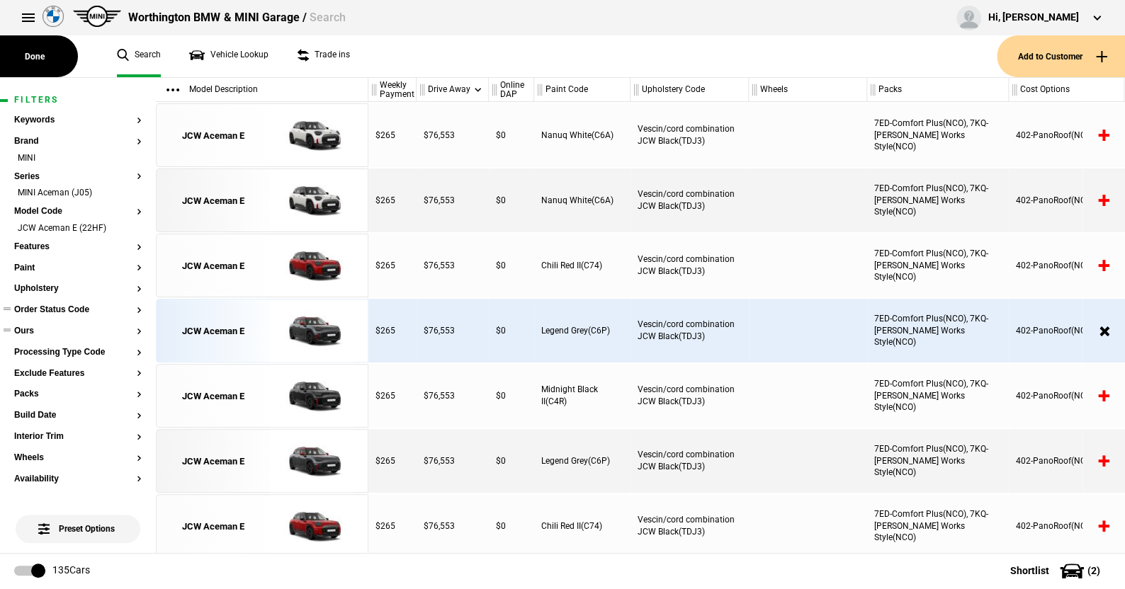
click at [59, 307] on button "Order Status Code" at bounding box center [77, 310] width 127 height 10
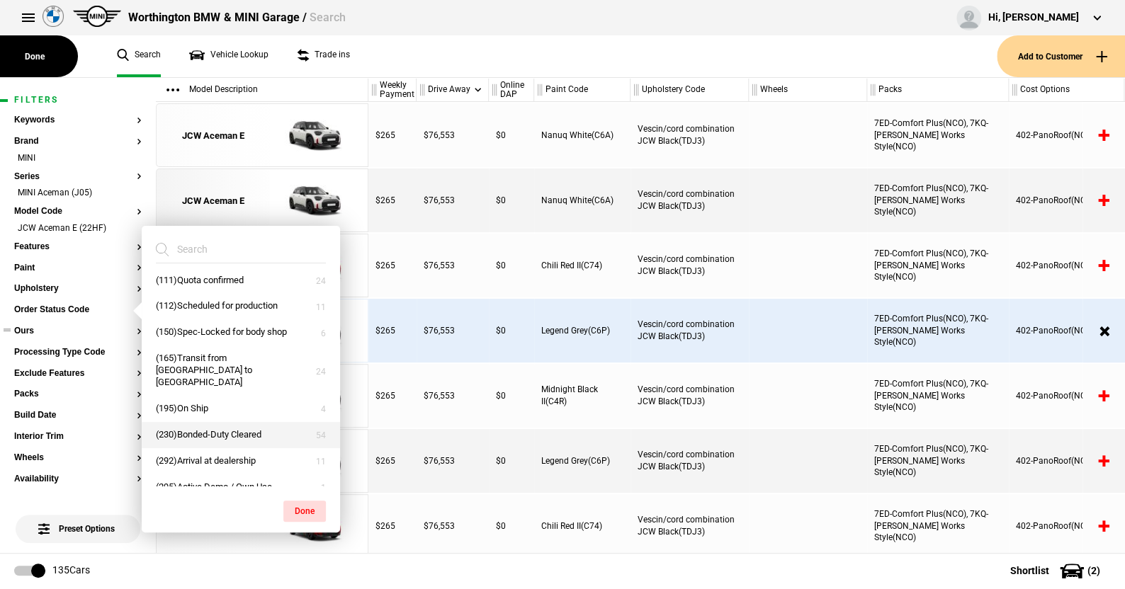
scroll to position [8, 0]
click at [200, 420] on button "(230)Bonded-Duty Cleared" at bounding box center [241, 433] width 198 height 26
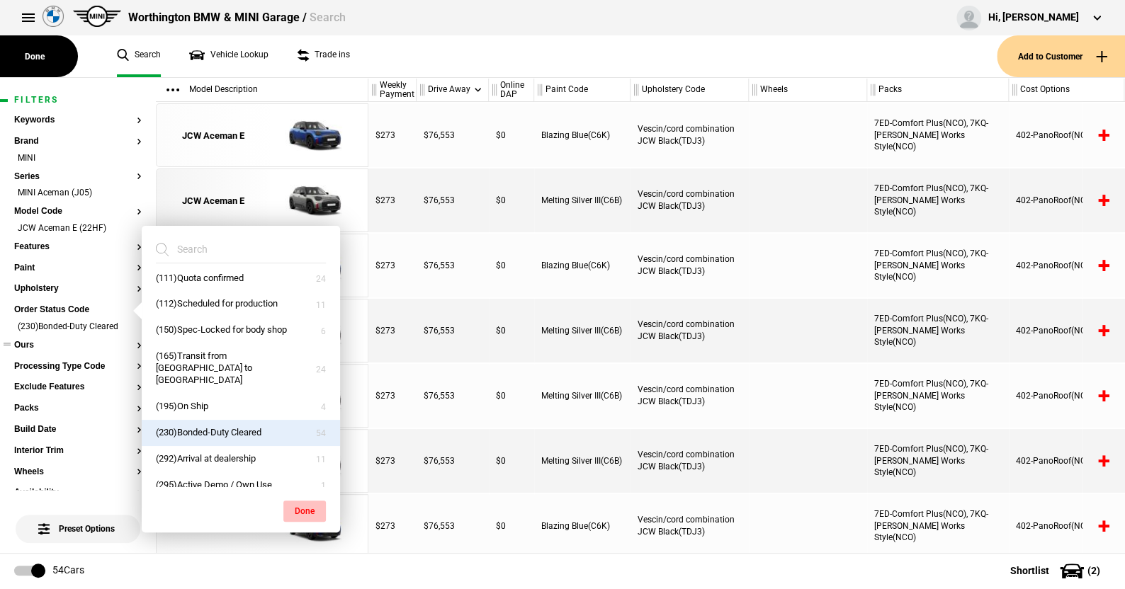
click at [310, 506] on button "Done" at bounding box center [304, 511] width 42 height 21
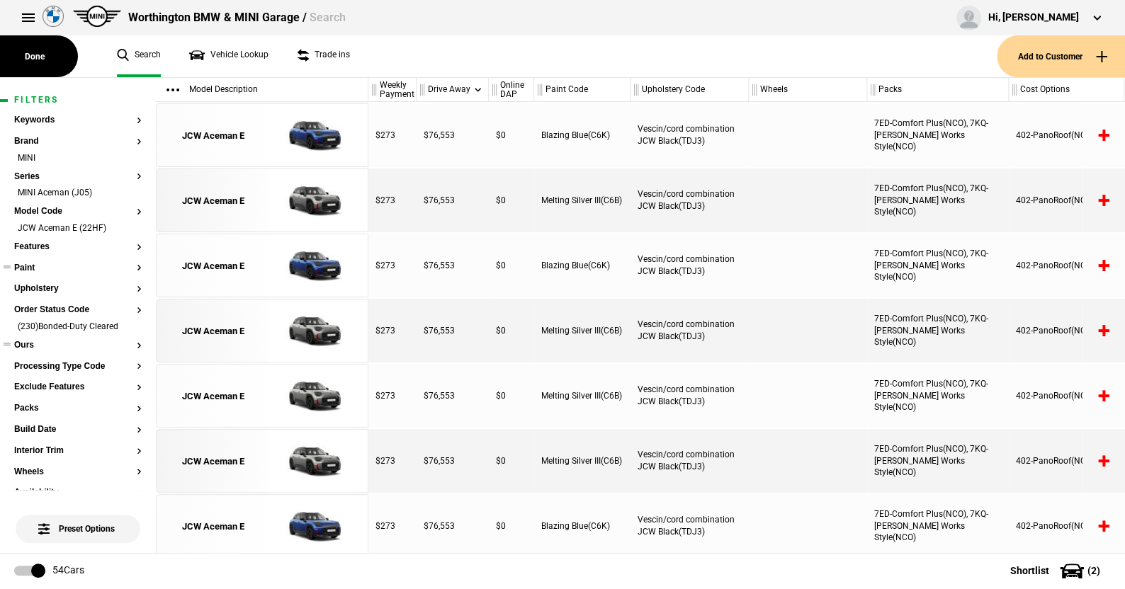
click at [30, 266] on button "Paint" at bounding box center [77, 268] width 127 height 10
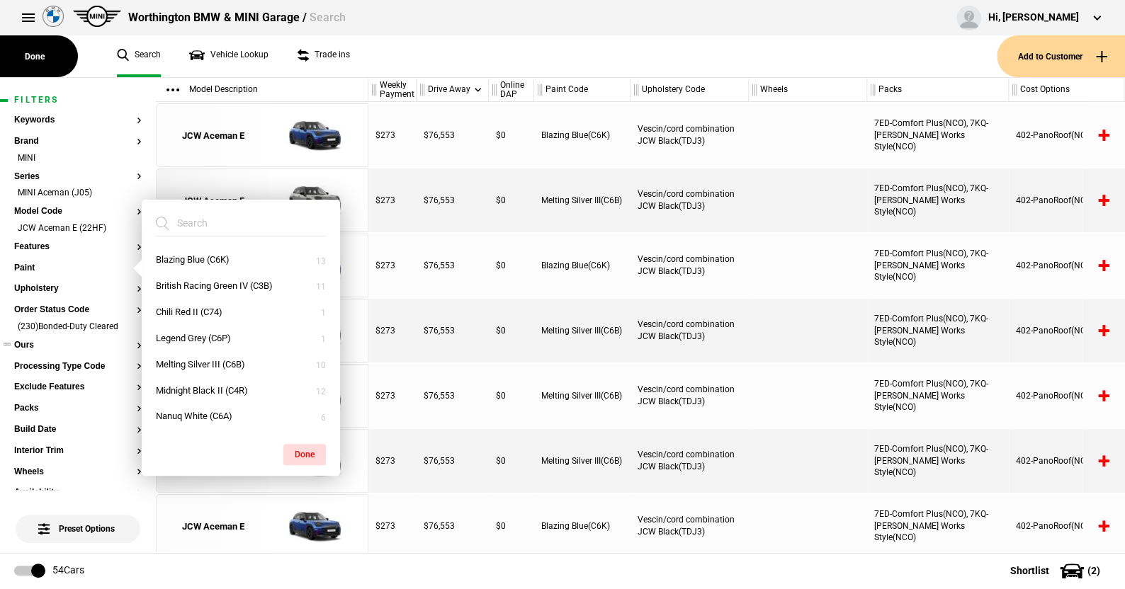
click at [391, 55] on ul "Search Vehicle Lookup Trade ins" at bounding box center [550, 56] width 894 height 42
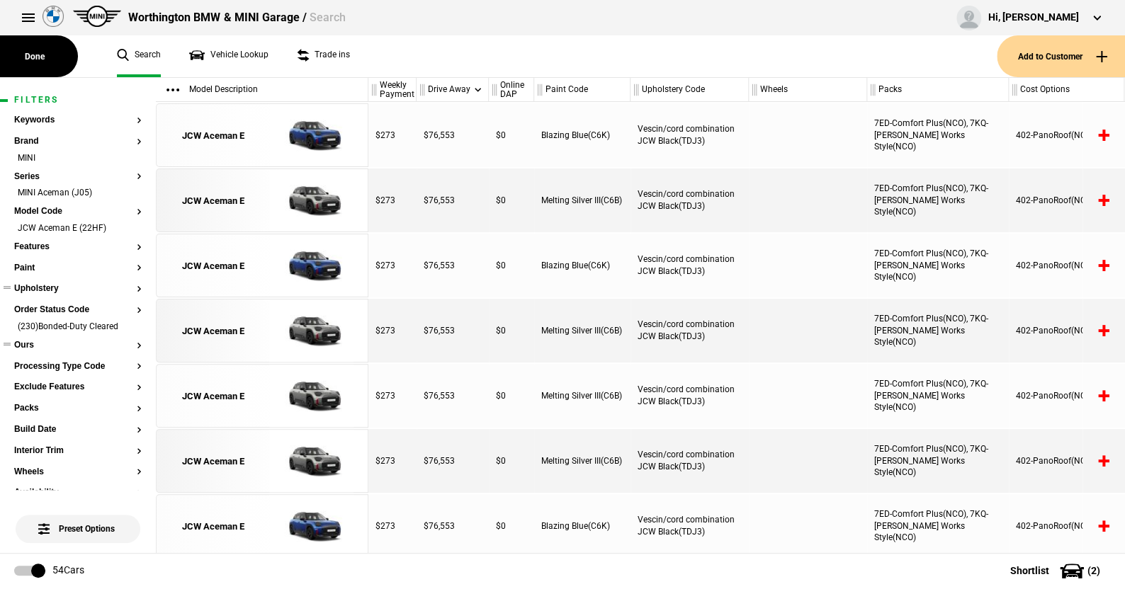
click at [33, 288] on button "Upholstery" at bounding box center [77, 289] width 127 height 10
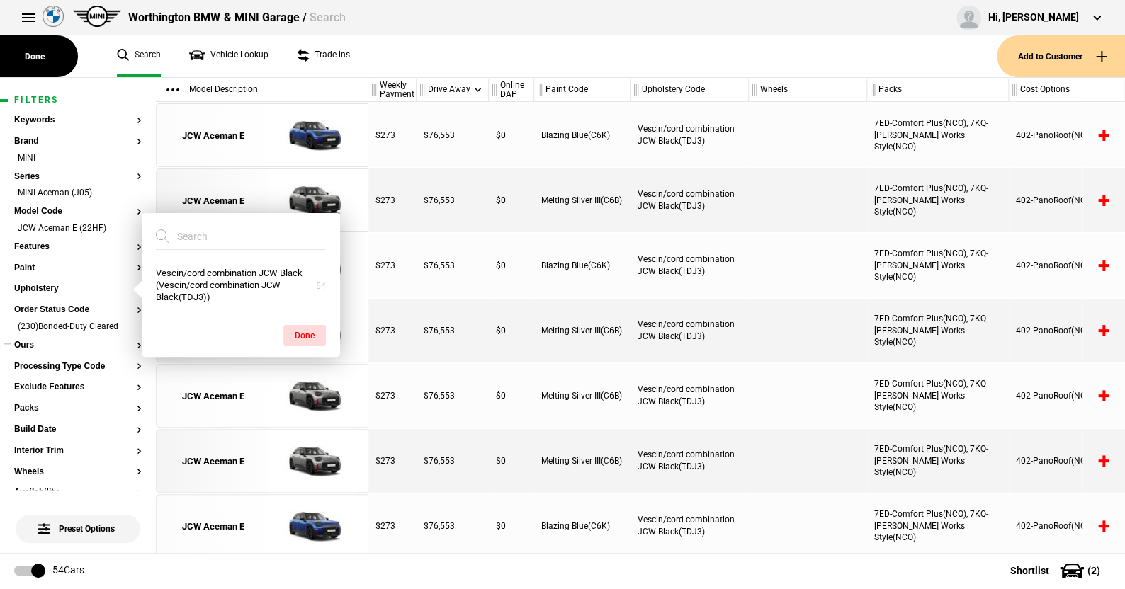
click at [475, 55] on ul "Search Vehicle Lookup Trade ins" at bounding box center [550, 56] width 894 height 42
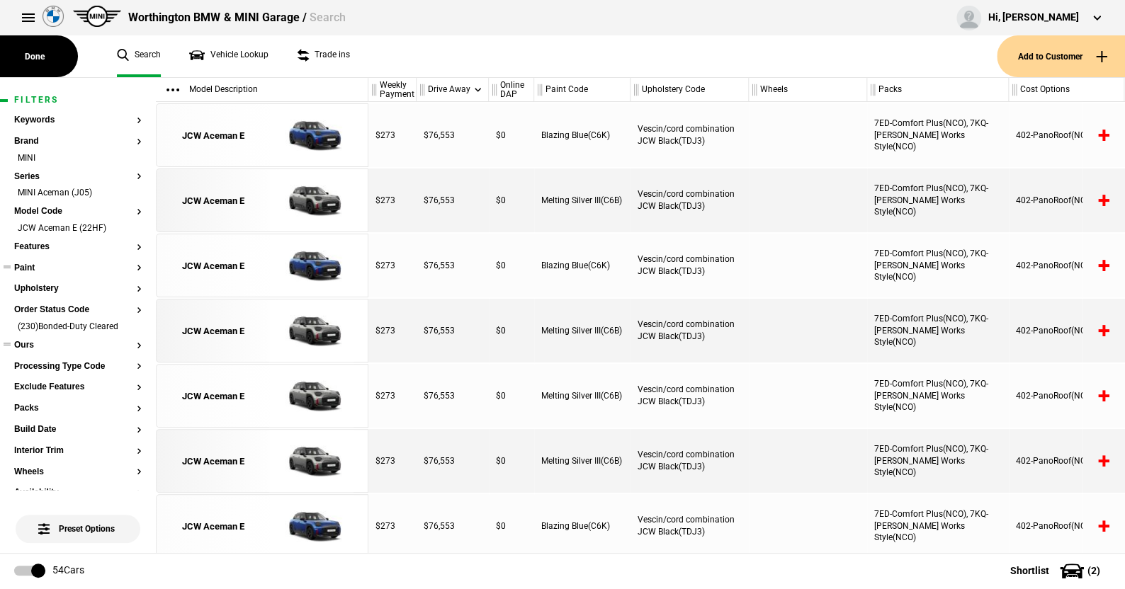
click at [30, 265] on button "Paint" at bounding box center [77, 268] width 127 height 10
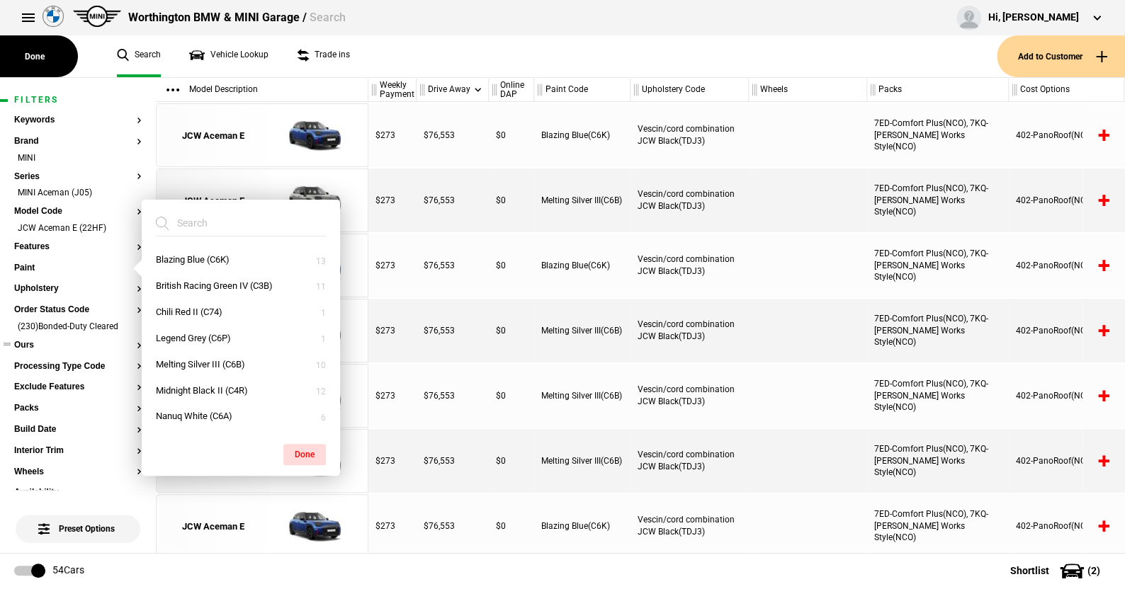
click at [498, 55] on ul "Search Vehicle Lookup Trade ins" at bounding box center [550, 56] width 894 height 42
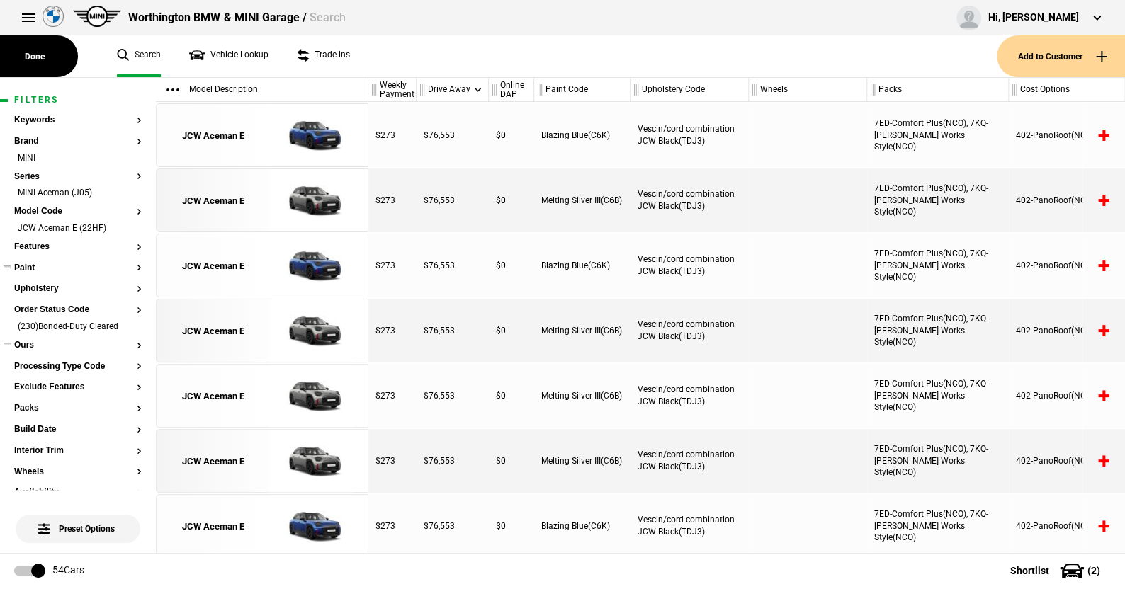
click at [22, 263] on button "Paint" at bounding box center [77, 268] width 127 height 10
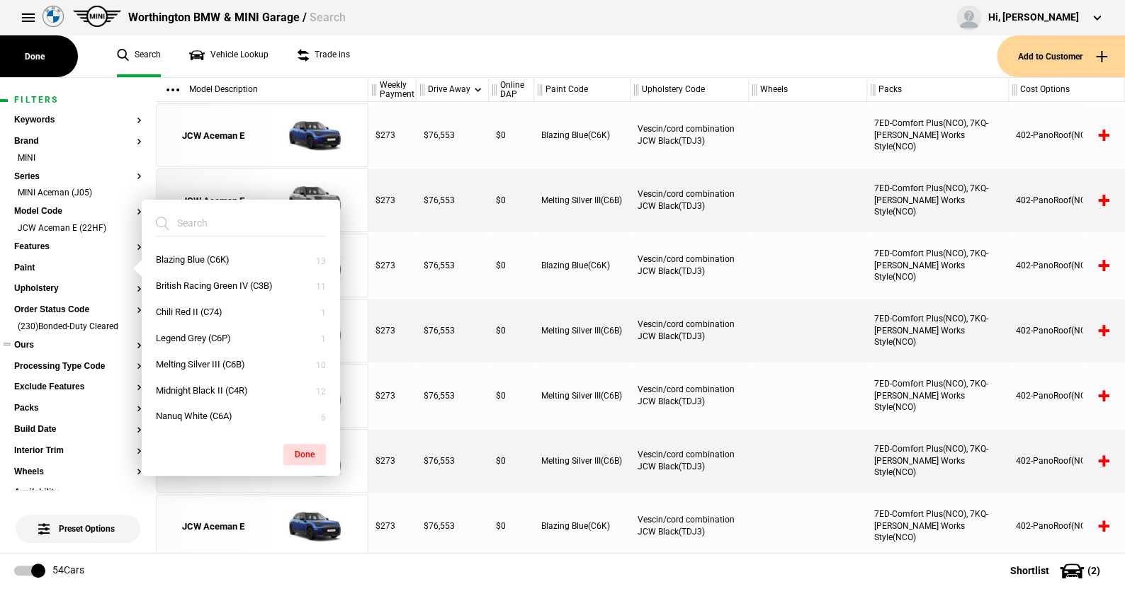
drag, startPoint x: 242, startPoint y: 413, endPoint x: 140, endPoint y: 268, distance: 177.8
click at [138, 276] on div "Blazing Blue (C6K) British Racing Green IV (C3B) Chili Red II (C74) Legend Grey…" at bounding box center [78, 315] width 156 height 475
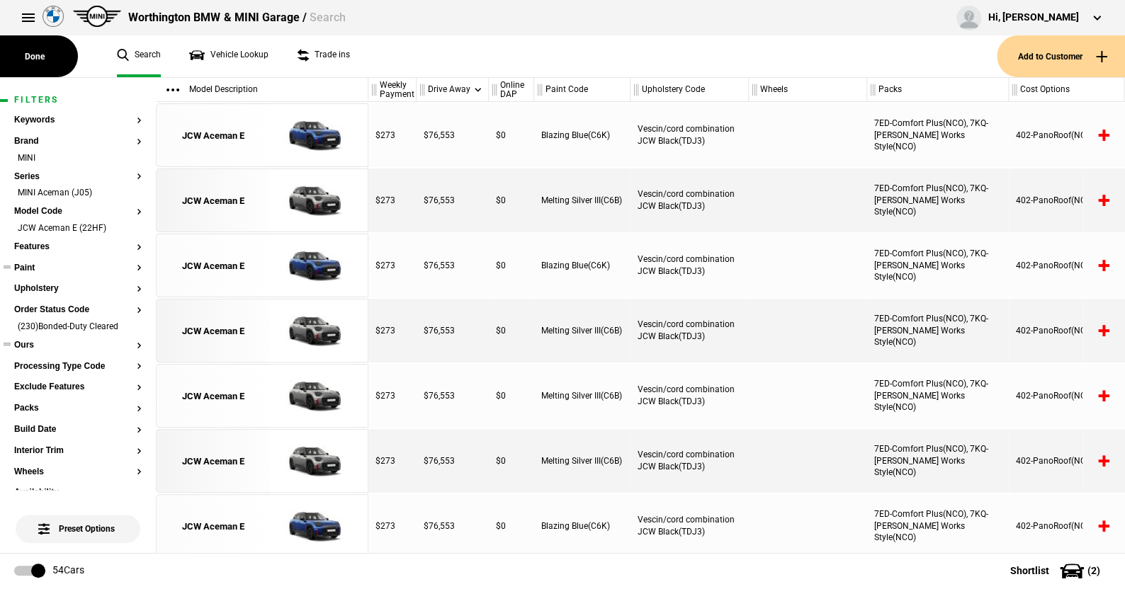
click at [36, 268] on button "Paint" at bounding box center [77, 268] width 127 height 10
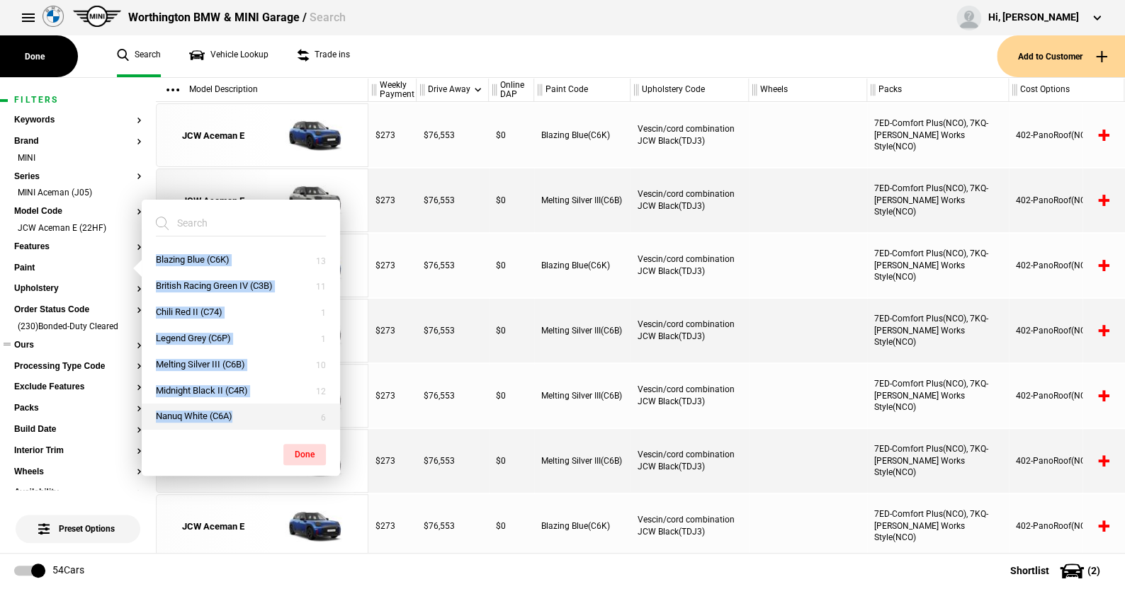
drag, startPoint x: 149, startPoint y: 240, endPoint x: 279, endPoint y: 426, distance: 226.3
click at [279, 426] on div "Blazing Blue (C6K) British Racing Green IV (C3B) Chili Red II (C74) Legend Grey…" at bounding box center [241, 320] width 198 height 220
copy ul "Blazing Blue (C6K) British Racing Green IV (C3B) Chili Red II (C74) Legend Grey…"
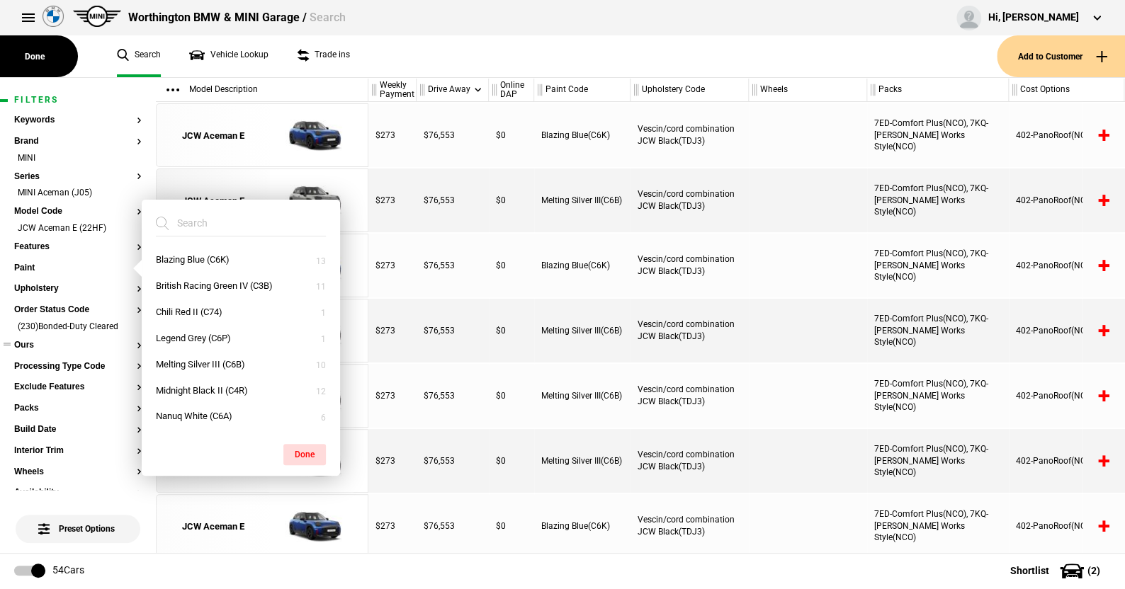
click at [427, 64] on ul "Search Vehicle Lookup Trade ins" at bounding box center [550, 56] width 894 height 42
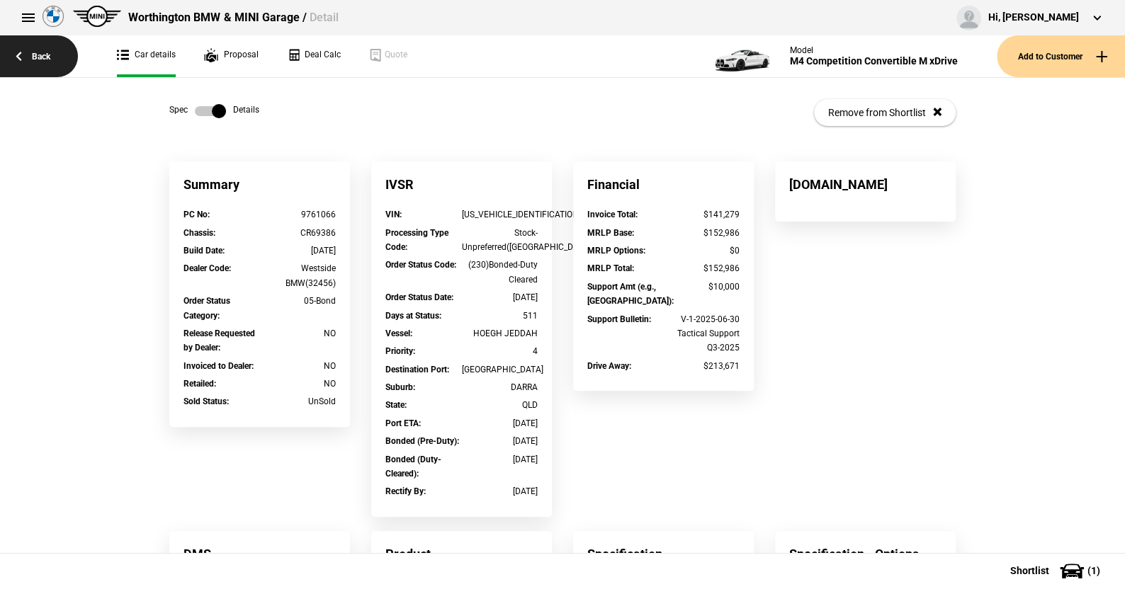
click at [50, 56] on link "Back" at bounding box center [39, 56] width 78 height 42
